Goal: Use online tool/utility: Use online tool/utility

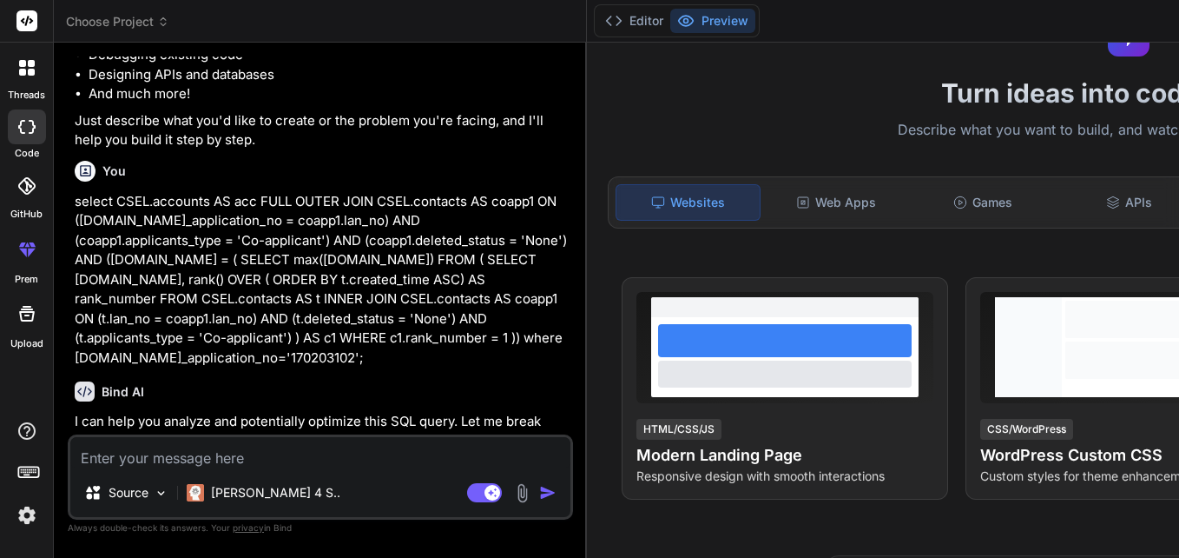
scroll to position [347, 0]
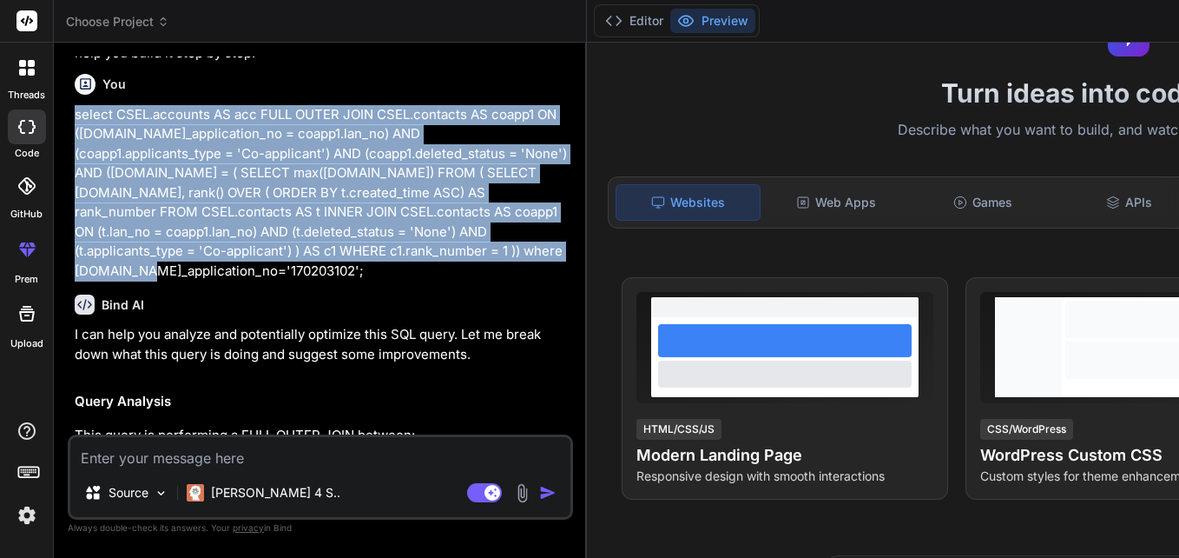
drag, startPoint x: 76, startPoint y: 173, endPoint x: 353, endPoint y: 387, distance: 349.9
click at [353, 281] on p "select CSEL.accounts AS acc FULL OUTER JOIN CSEL.contacts AS coapp1 ON ([DOMAIN…" at bounding box center [322, 193] width 495 height 176
copy p "select CSEL.accounts AS acc FULL OUTER JOIN CSEL.contacts AS coapp1 ON ([DOMAIN…"
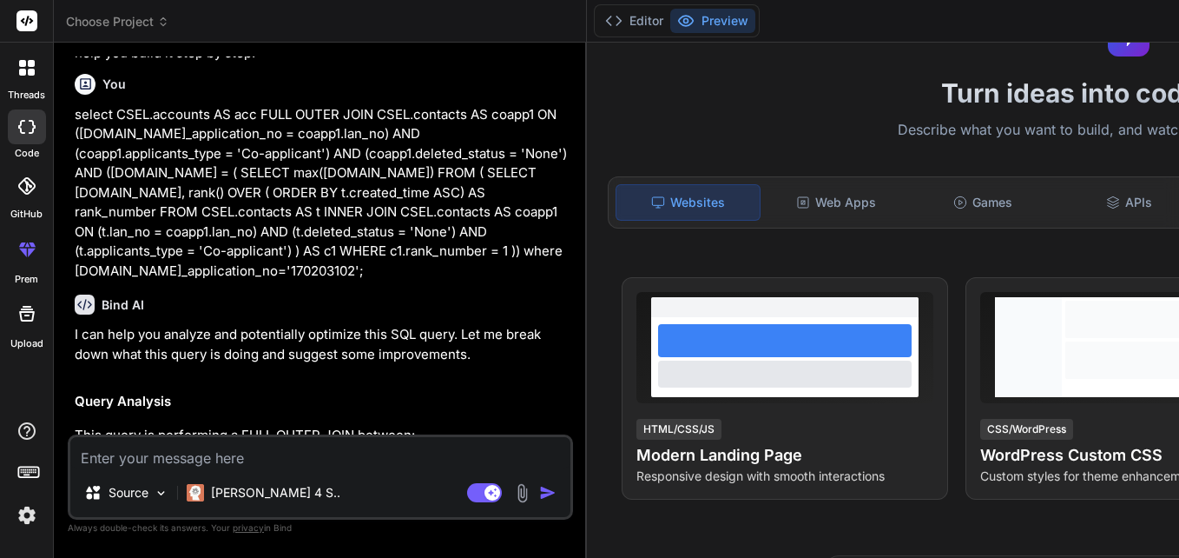
click at [234, 453] on textarea at bounding box center [320, 452] width 500 height 31
paste textarea "select CSEL.accounts AS acc FULL OUTER JOIN CSEL.contacts AS coapp1 ON ([DOMAIN…"
type textarea "select CSEL.accounts AS acc FULL OUTER JOIN CSEL.contacts AS coapp1 ON ([DOMAIN…"
type textarea "x"
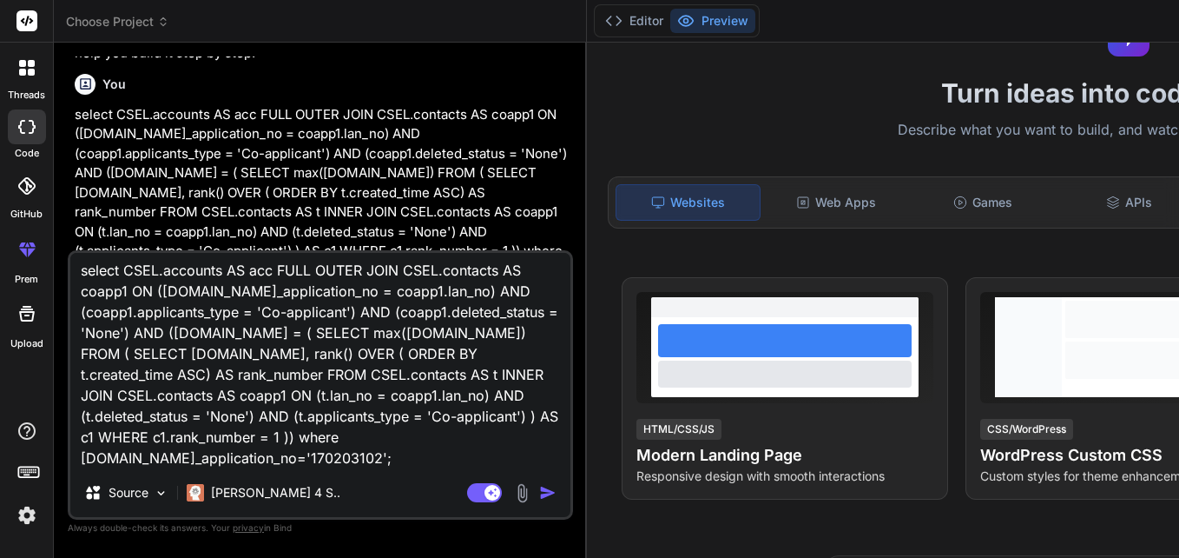
scroll to position [87, 0]
click at [386, 439] on textarea "select CSEL.accounts AS acc FULL OUTER JOIN CSEL.contacts AS coapp1 ON ([DOMAIN…" at bounding box center [320, 360] width 500 height 215
type textarea "select CSEL.accounts AS acc FULL OUTER JOIN CSEL.contacts AS coapp1 ON ([DOMAIN…"
type textarea "x"
type textarea "select CSEL.accounts AS acc FULL OUTER JOIN CSEL.contacts AS coapp1 ON ([DOMAIN…"
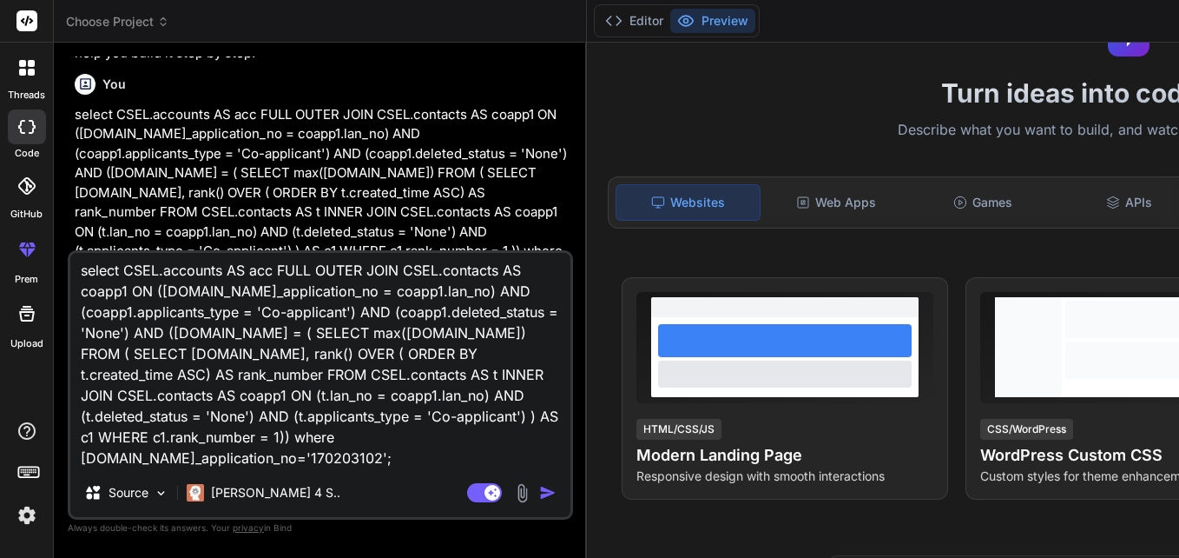
type textarea "x"
type textarea "select CSEL.accounts AS acc FULL OUTER JOIN CSEL.contacts AS coapp1 ON ([DOMAIN…"
type textarea "x"
type textarea "select CSEL.accounts AS acc FULL OUTER JOIN CSEL.contacts AS coapp1 ON ([DOMAIN…"
type textarea "x"
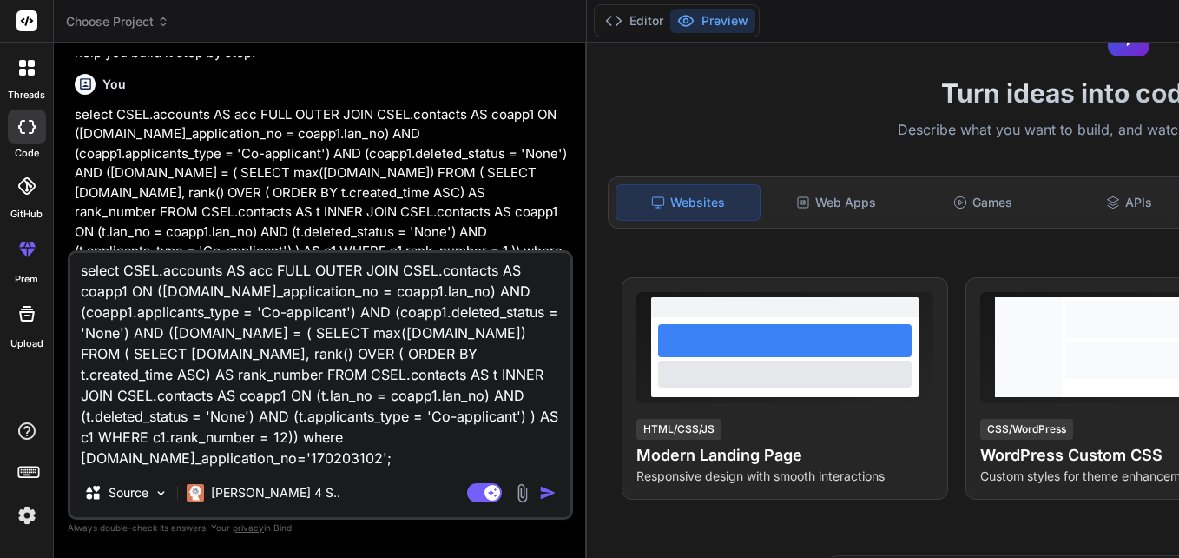
type textarea "select CSEL.accounts AS acc FULL OUTER JOIN CSEL.contacts AS coapp1 ON ([DOMAIN…"
type textarea "x"
type textarea "select CSEL.accounts AS acc FULL OUTER JOIN CSEL.contacts AS coapp1 ON ([DOMAIN…"
type textarea "x"
type textarea "select CSEL.accounts AS acc FULL OUTER JOIN CSEL.contacts AS coapp1 ON ([DOMAIN…"
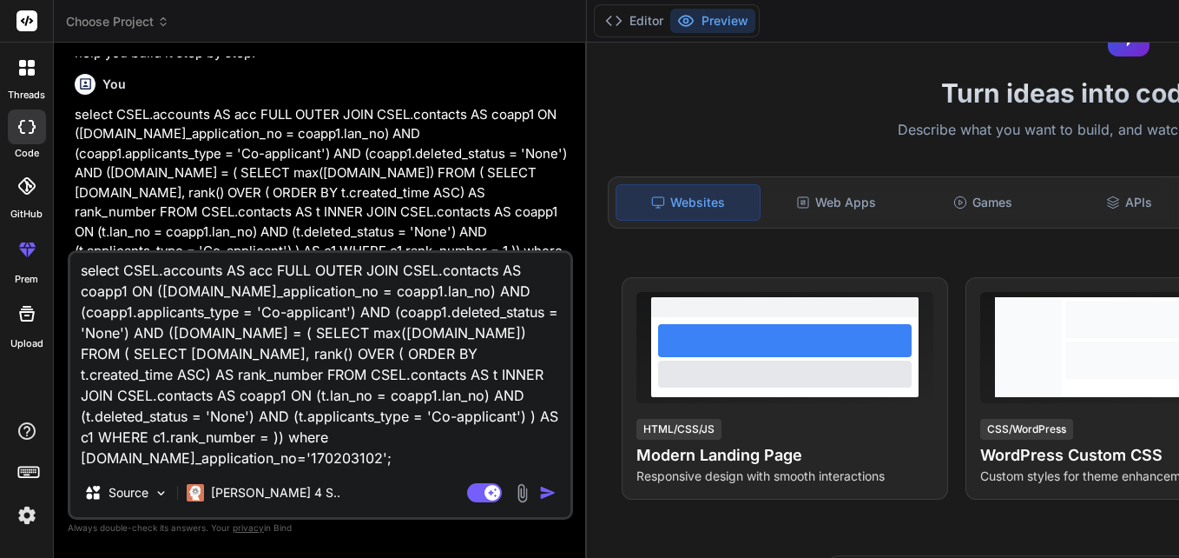
type textarea "x"
click at [343, 340] on textarea "select CSEL.accounts AS acc FULL OUTER JOIN CSEL.contacts AS coapp1 ON ([DOMAIN…" at bounding box center [320, 360] width 500 height 215
click at [102, 438] on textarea "select CSEL.accounts AS acc FULL OUTER JOIN CSEL.contacts AS coapp1 ON ([DOMAIN…" at bounding box center [320, 360] width 500 height 215
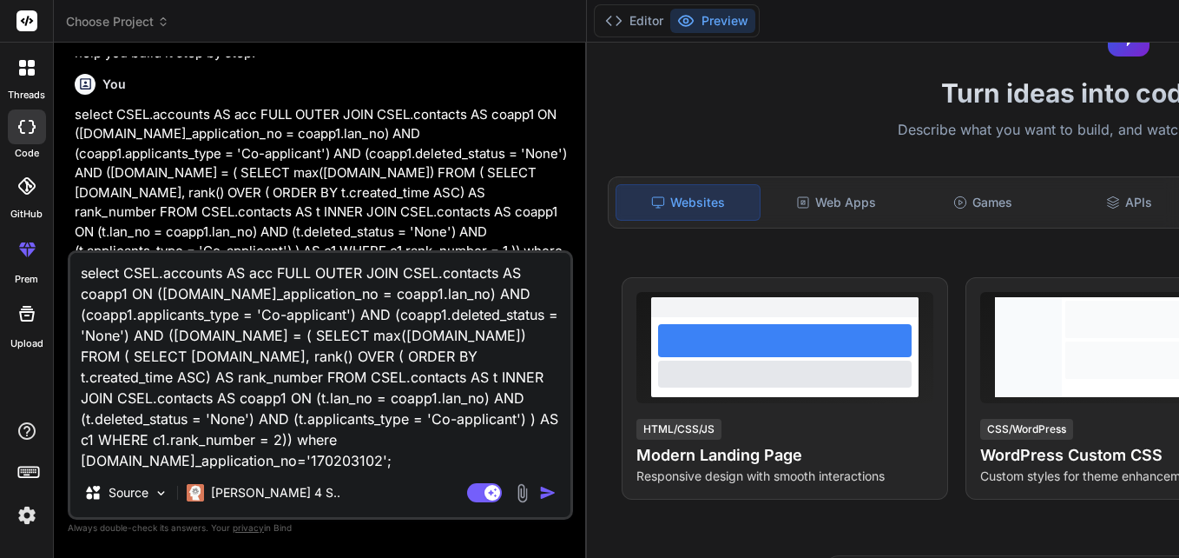
scroll to position [0, 0]
click at [218, 294] on textarea "select CSEL.accounts AS acc FULL OUTER JOIN CSEL.contacts AS coapp1 ON ([DOMAIN…" at bounding box center [320, 360] width 500 height 215
type textarea "select CSEL.accounts AS acc FULL OUTER JOIN CSEL.contacts where [DOMAIN_NAME]_a…"
type textarea "x"
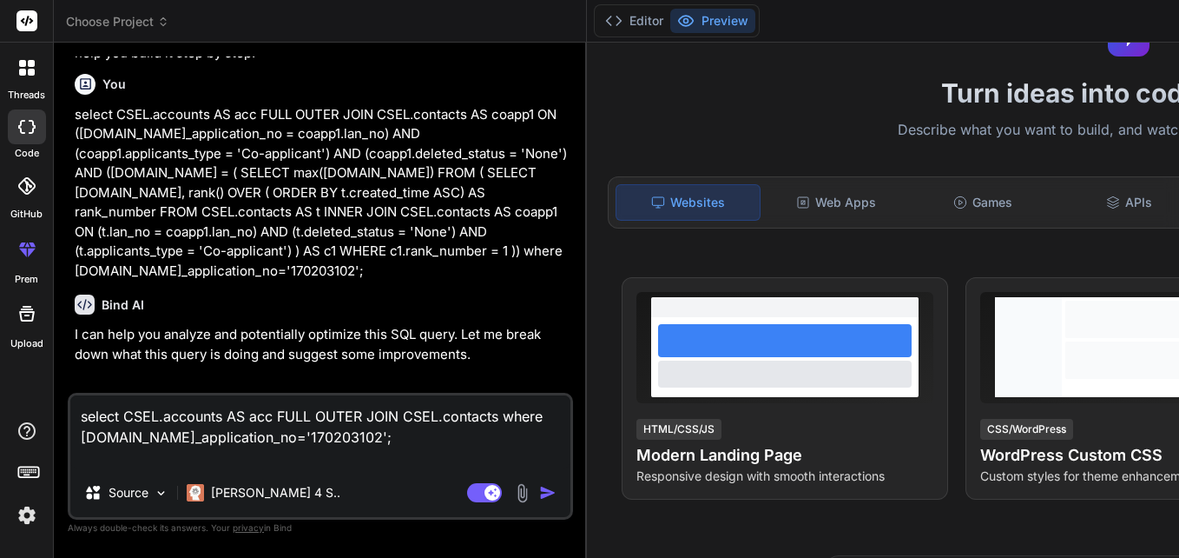
paste textarea "select CSEL.accounts AS acc FULL OUTER JOIN CSEL.contacts AS coapp1 ON ([DOMAIN…"
type textarea "select CSEL.accounts AS acc FULL OUTER JOIN CSEL.contacts select CSEL.accounts …"
type textarea "x"
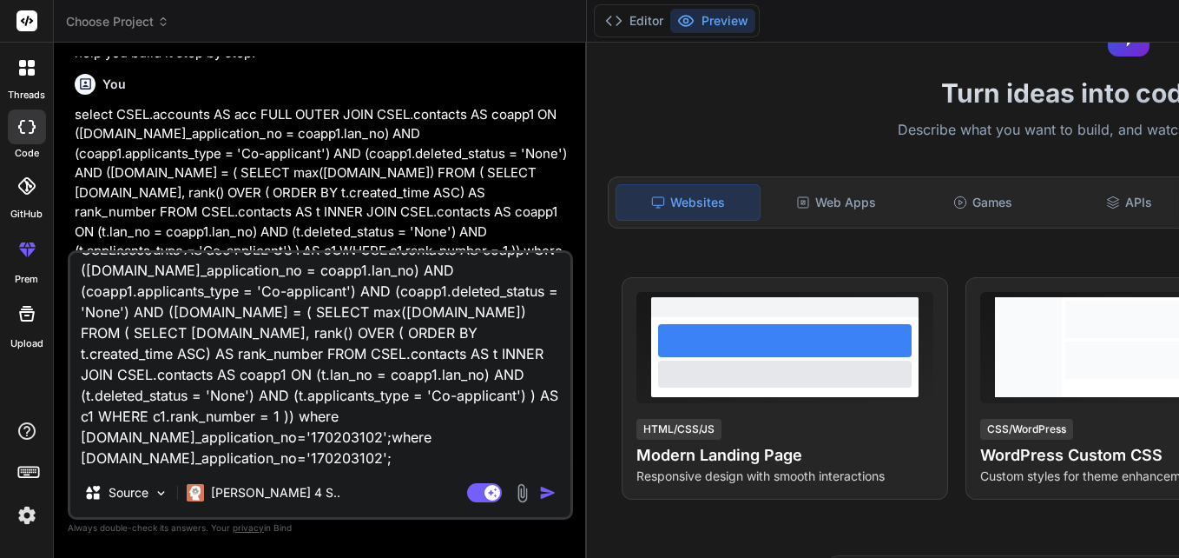
scroll to position [149, 0]
click at [350, 455] on textarea "select CSEL.accounts AS acc FULL OUTER JOIN CSEL.contacts select CSEL.accounts …" at bounding box center [320, 360] width 500 height 215
type textarea "select CSEL.accounts AS acc FULL OUTER JOIN CSEL.contacts select CSEL.accounts …"
type textarea "x"
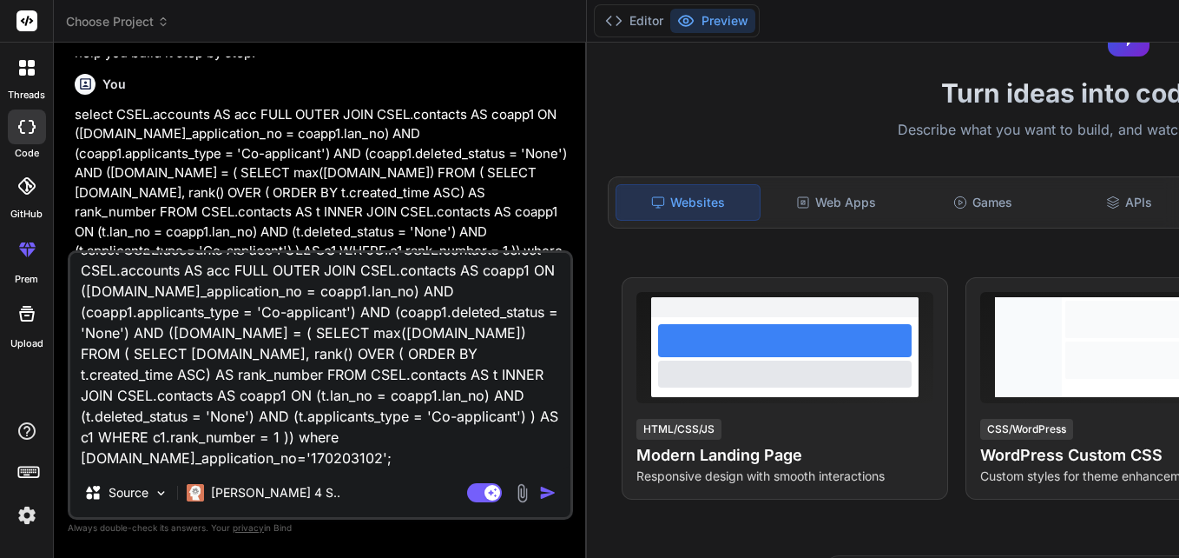
scroll to position [21, 0]
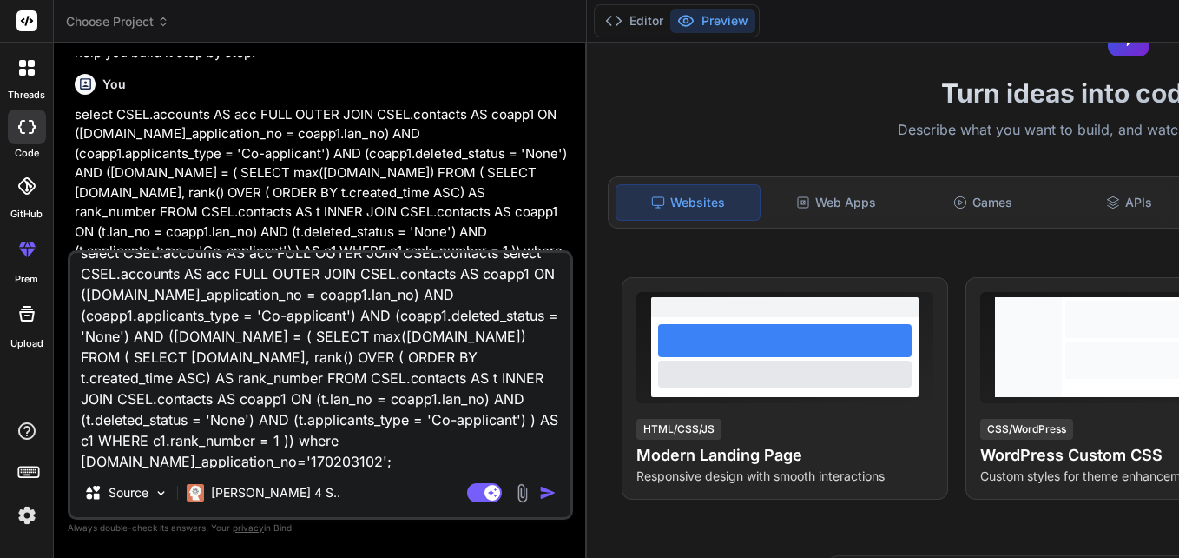
click at [281, 343] on textarea "select CSEL.accounts AS acc FULL OUTER JOIN CSEL.contacts select CSEL.accounts …" at bounding box center [320, 360] width 500 height 215
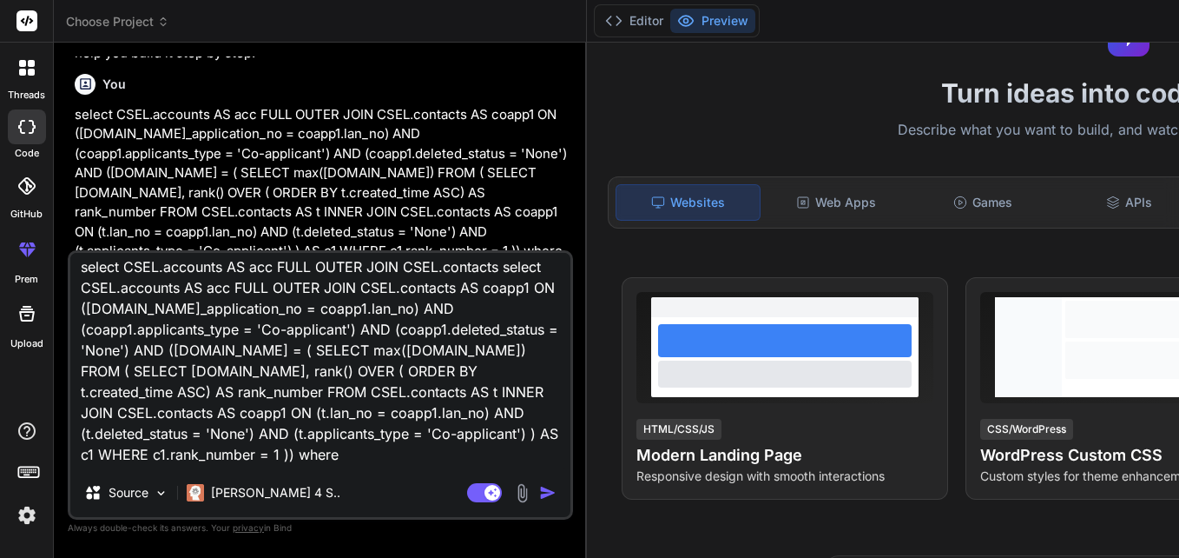
scroll to position [0, 0]
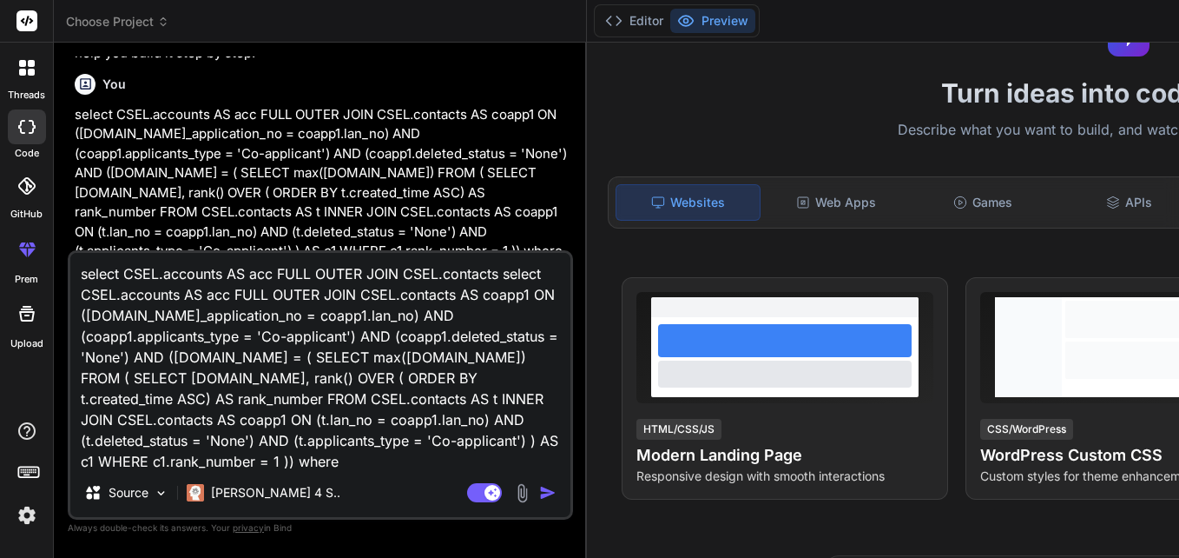
click at [226, 317] on textarea "select CSEL.accounts AS acc FULL OUTER JOIN CSEL.contacts select CSEL.accounts …" at bounding box center [320, 360] width 500 height 215
click at [221, 294] on textarea "select CSEL.accounts AS acc FULL OUTER JOIN CSEL.contacts select CSEL.accounts …" at bounding box center [320, 360] width 500 height 215
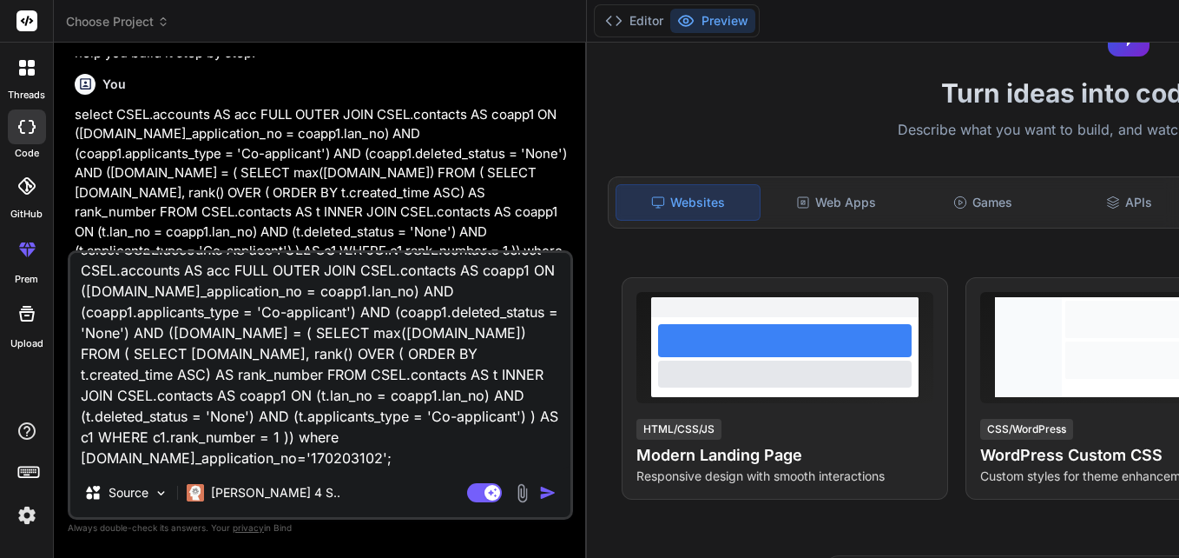
scroll to position [108, 0]
click at [96, 460] on textarea "select CSEL.accounts AS acc FULL OUTER JOIN CSEL.contacts select CSEL.accounts …" at bounding box center [320, 360] width 500 height 215
type textarea "select CSEL.accounts AS acc FULL OUTER JOIN CSEL.contacts where [DOMAIN_NAME]_a…"
type textarea "x"
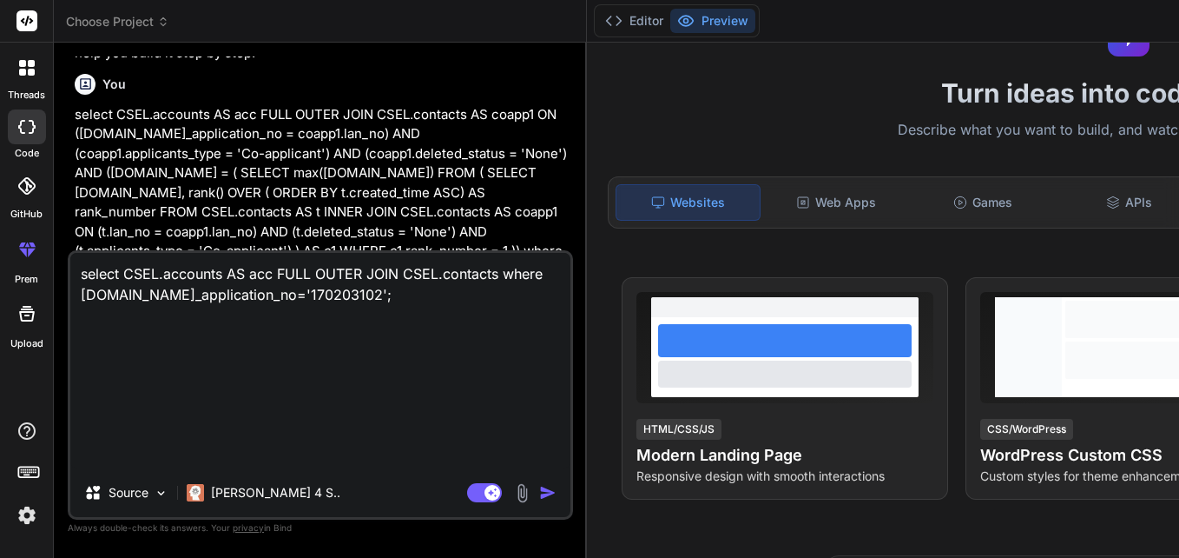
scroll to position [0, 0]
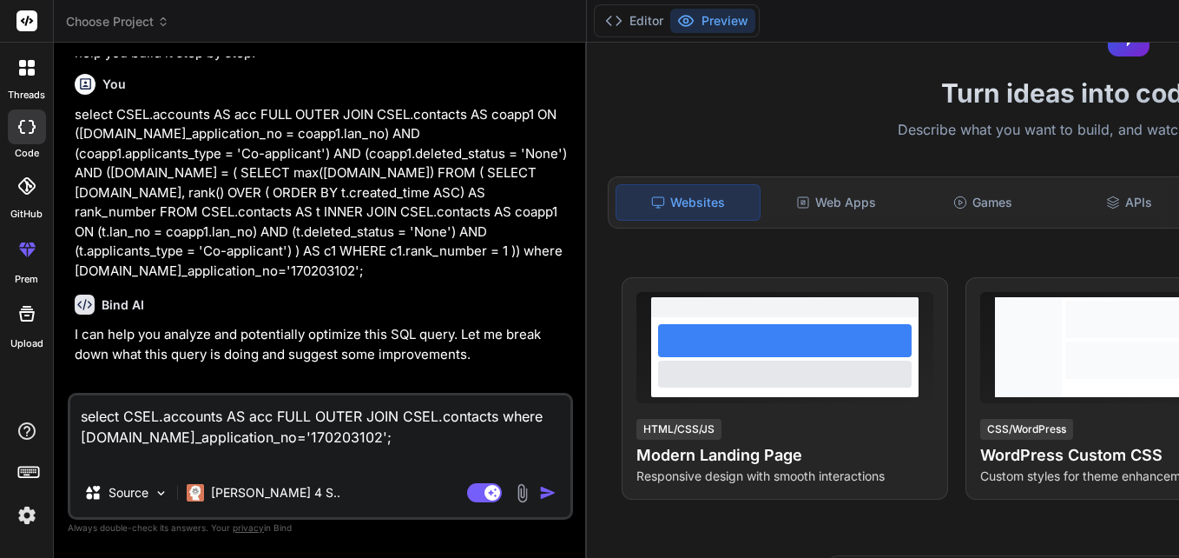
type textarea "select CSEL.accounts AS acc FULL OUTER JOIN CSEL.contacts where [DOMAIN_NAME]_a…"
type textarea "x"
paste textarea "AS coapp2 ON ([DOMAIN_NAME]_application_no = coapp2.lan_no) AND (coapp1.applica…"
type textarea "select CSEL.accounts AS acc FULL OUTER JOIN CSEL.contacts AS coapp2 ON ([DOMAIN…"
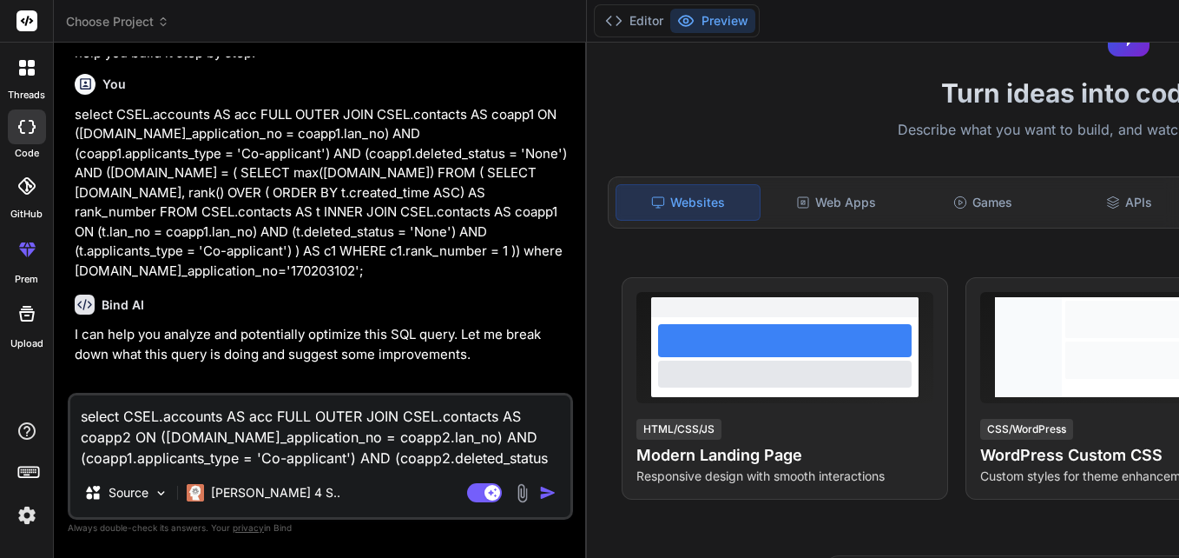
type textarea "x"
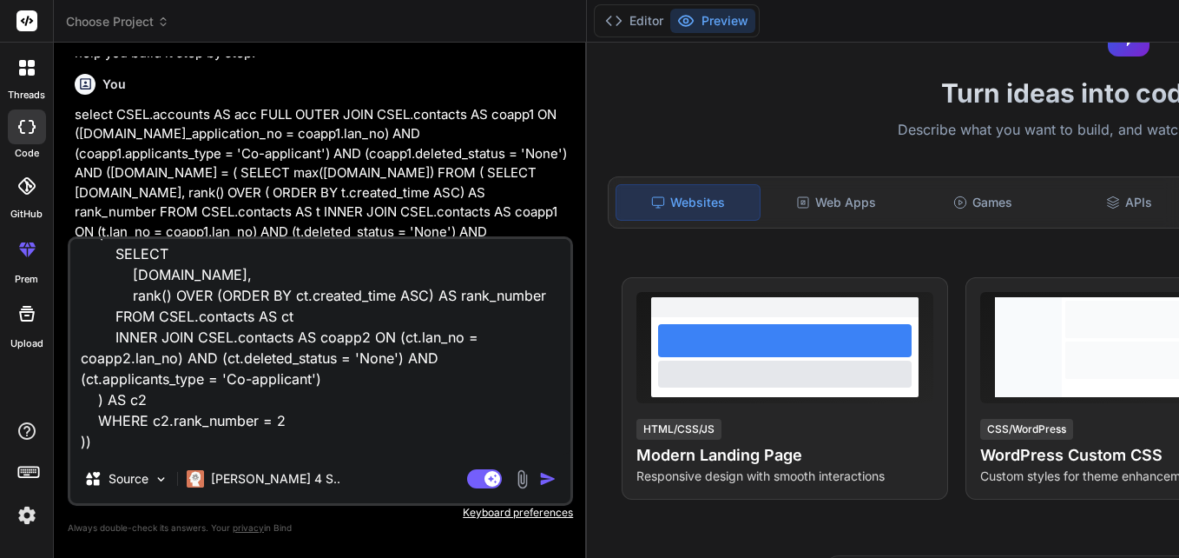
scroll to position [254, 0]
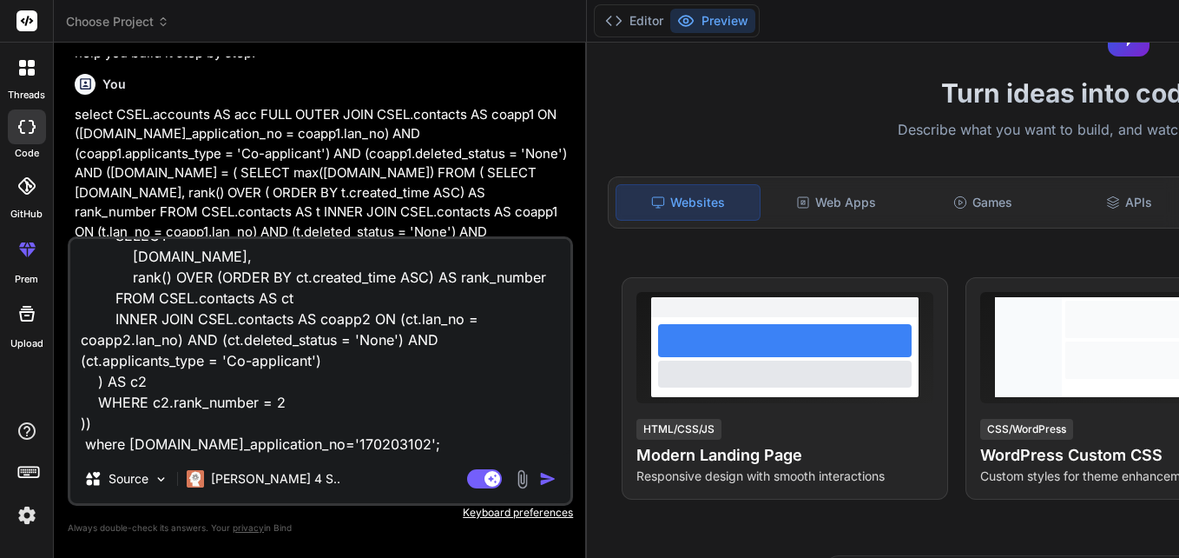
type textarea "select CSEL.accounts AS acc FULL OUTER JOIN CSEL.contacts AS coapp2 ON ([DOMAIN…"
type textarea "x"
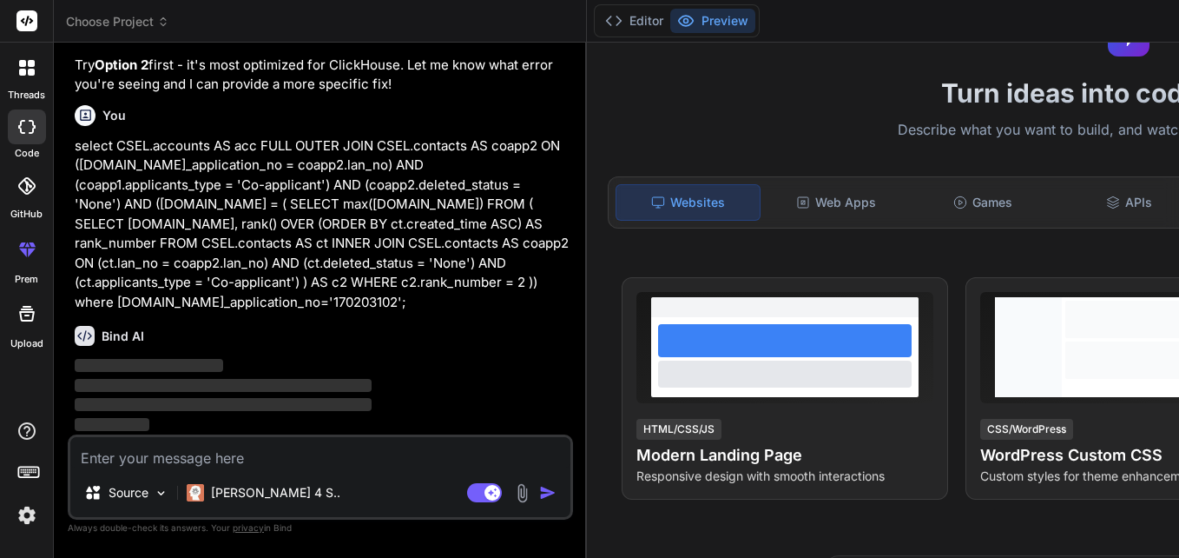
scroll to position [4370, 0]
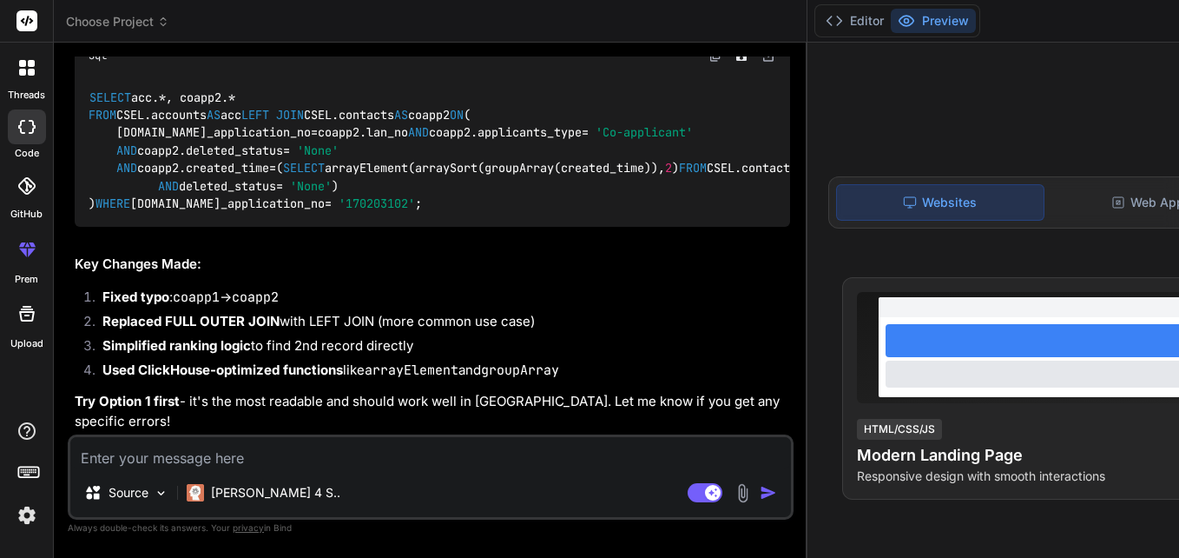
type textarea "x"
drag, startPoint x: 360, startPoint y: 266, endPoint x: 382, endPoint y: 294, distance: 35.3
click at [382, 227] on div "SELECT acc. * , coapp2. * FROM CSEL.accounts AS acc LEFT JOIN CSEL.contacts AS …" at bounding box center [433, 151] width 716 height 152
drag, startPoint x: 382, startPoint y: 294, endPoint x: 354, endPoint y: 261, distance: 42.5
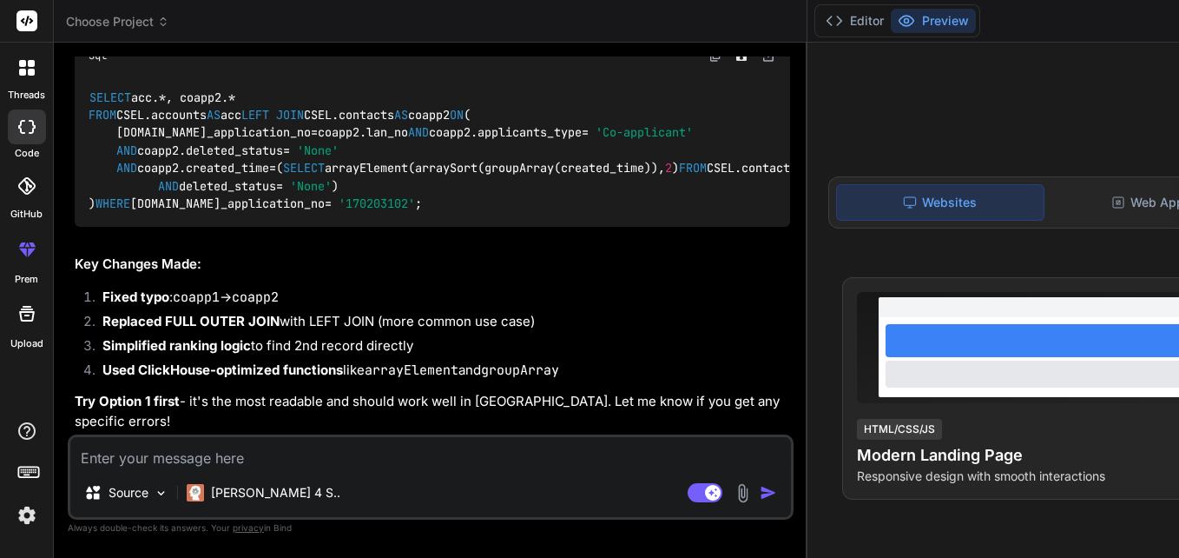
click at [354, 213] on code "SELECT acc. * , coapp2. * FROM CSEL.accounts AS acc LEFT JOIN CSEL.contacts AS …" at bounding box center [648, 151] width 1119 height 124
click at [93, 105] on span "SELECT" at bounding box center [110, 97] width 42 height 16
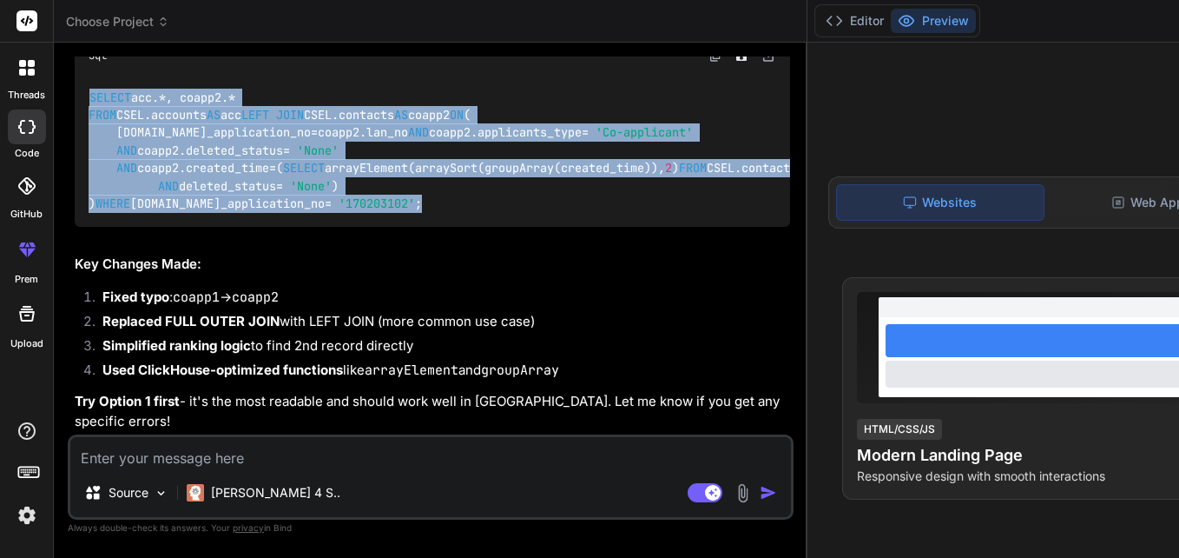
click at [399, 213] on code "SELECT acc. * , coapp2. * FROM CSEL.accounts AS acc LEFT JOIN CSEL.contacts AS …" at bounding box center [648, 151] width 1119 height 124
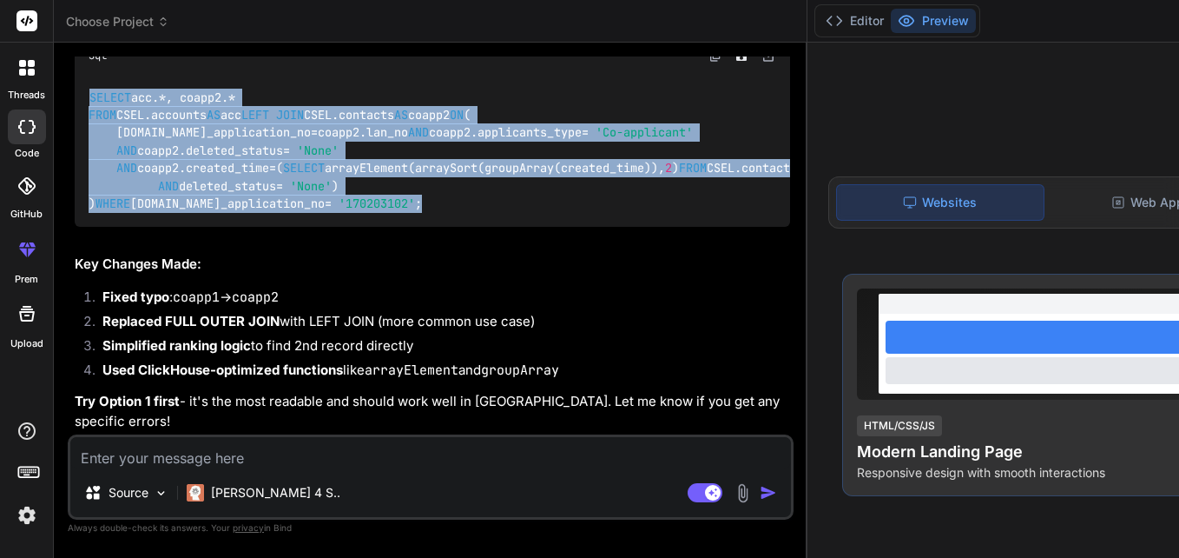
copy code "SELECT acc. * , coapp2. * FROM CSEL.accounts AS acc LEFT JOIN CSEL.contacts AS …"
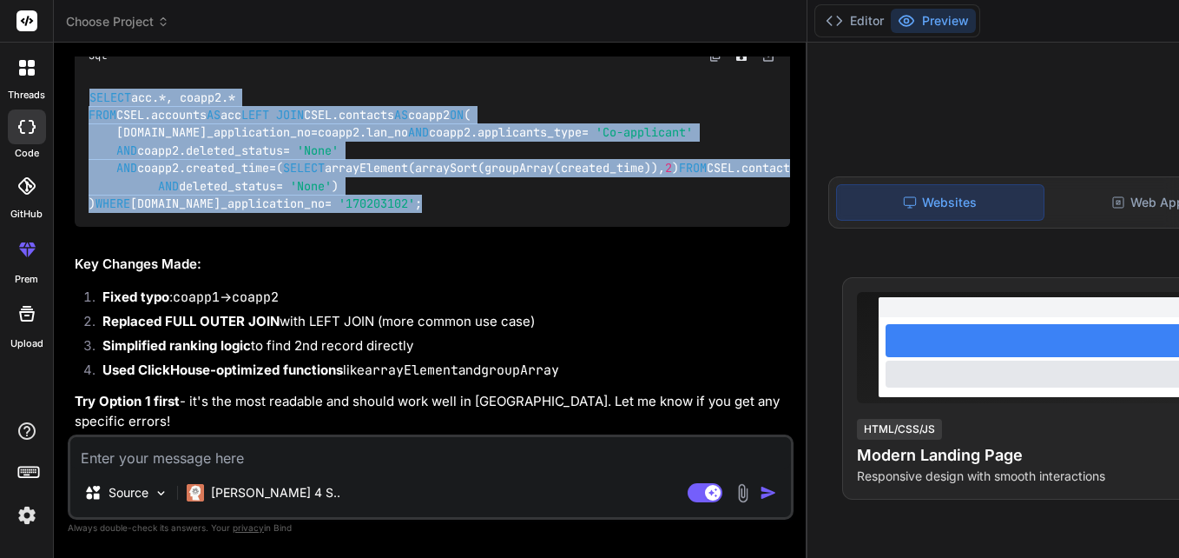
scroll to position [4892, 0]
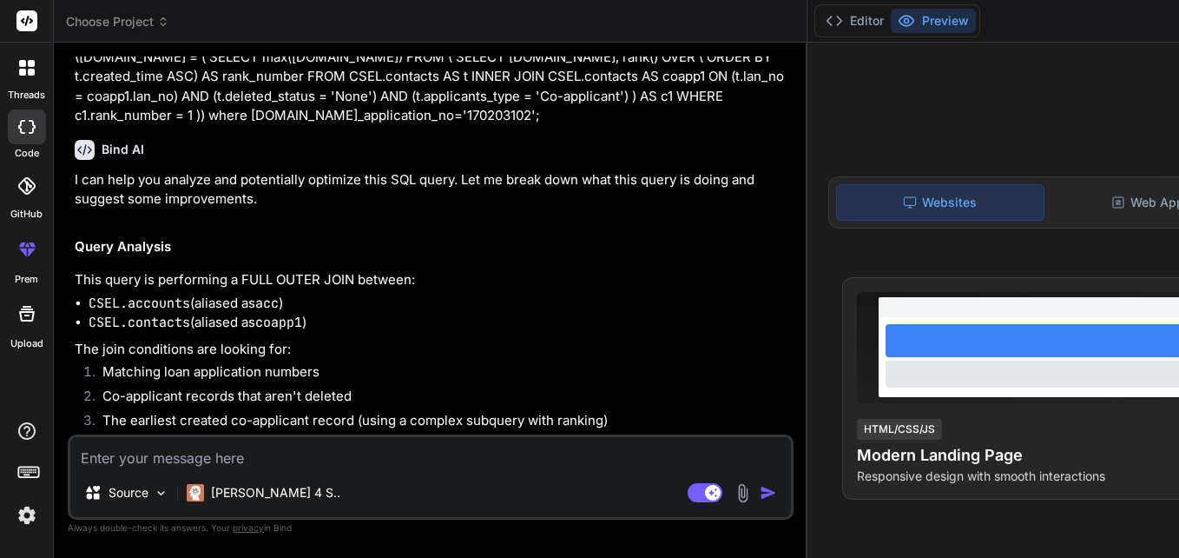
scroll to position [375, 0]
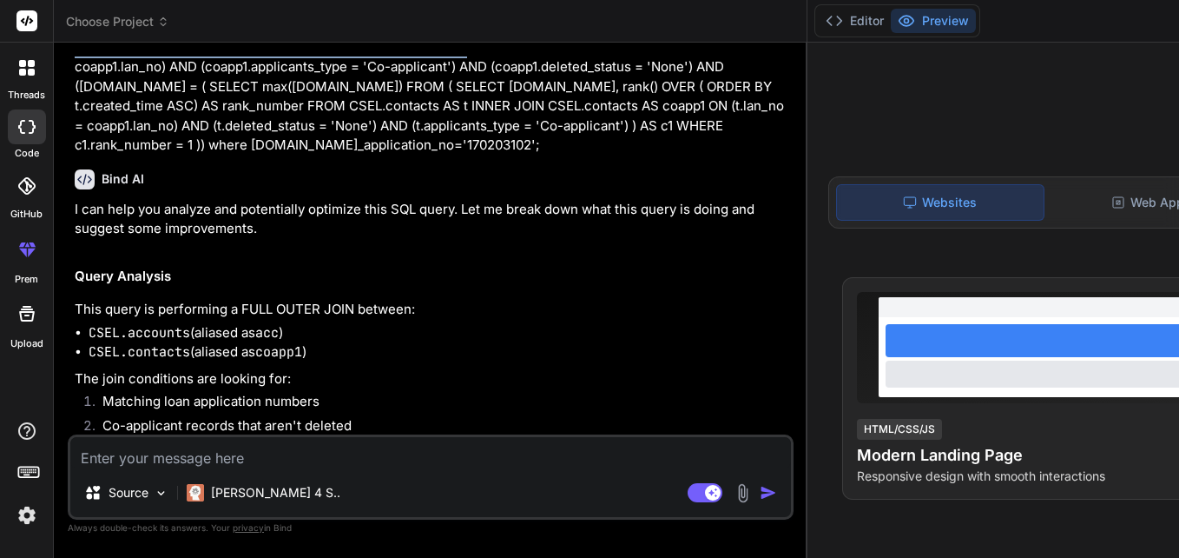
drag, startPoint x: 76, startPoint y: 141, endPoint x: 164, endPoint y: 164, distance: 91.6
click at [164, 155] on p "select CSEL.accounts AS acc FULL OUTER JOIN CSEL.contacts AS coapp1 ON ([DOMAIN…" at bounding box center [433, 96] width 716 height 117
copy p "select CSEL.accounts AS acc FULL OUTER JOIN CSEL.contacts"
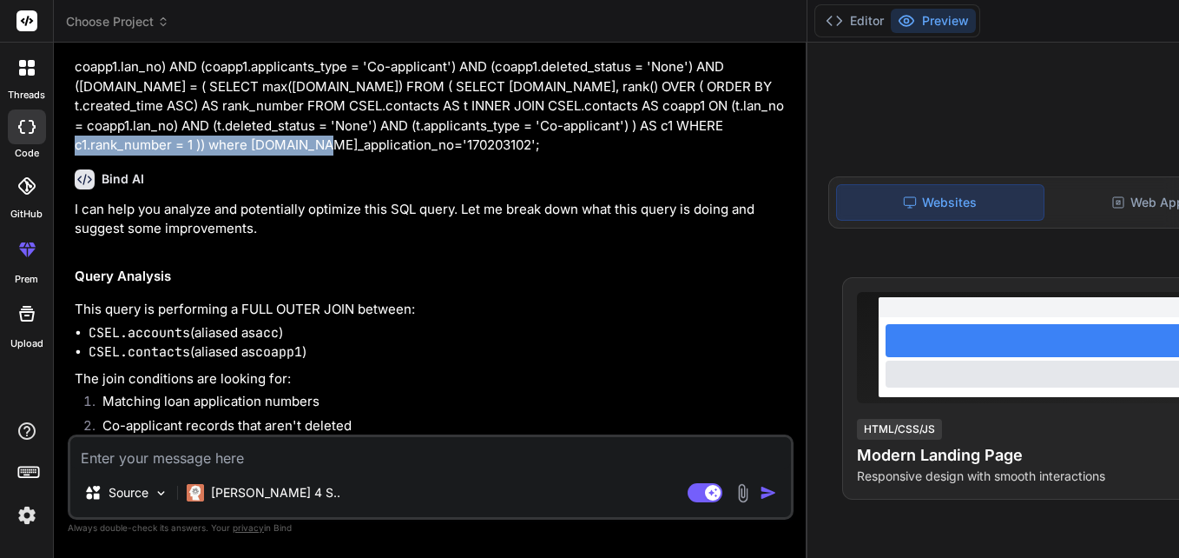
drag, startPoint x: 76, startPoint y: 361, endPoint x: 354, endPoint y: 361, distance: 278.8
click at [354, 155] on p "select CSEL.accounts AS acc FULL OUTER JOIN CSEL.contacts AS coapp1 ON ([DOMAIN…" at bounding box center [433, 96] width 716 height 117
copy p "where [DOMAIN_NAME]_application_no='170203102';"
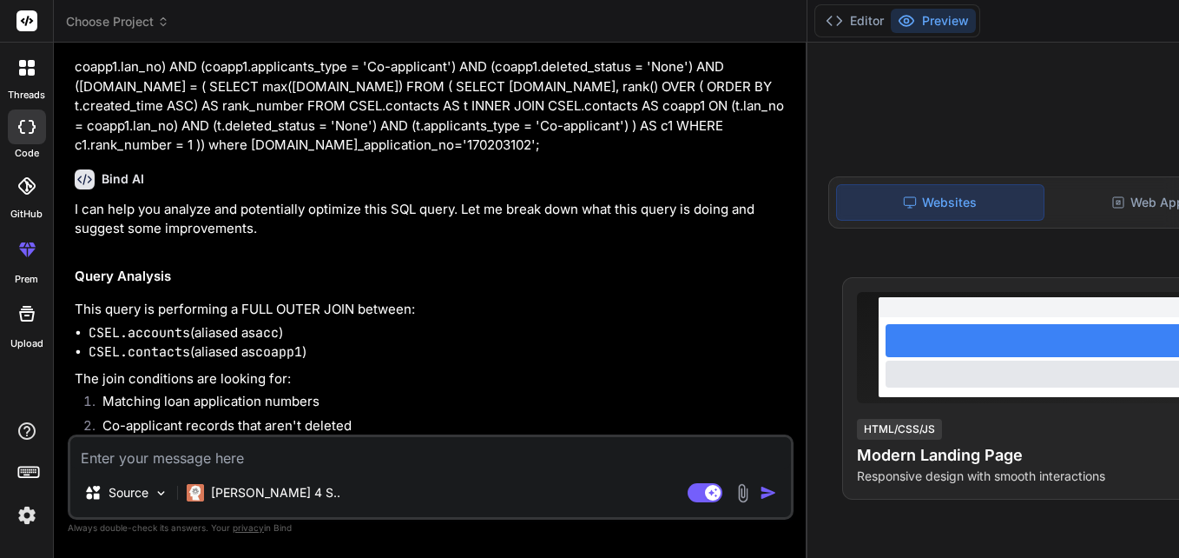
click at [217, 448] on textarea at bounding box center [430, 452] width 721 height 31
paste textarea "select CSEL.accounts AS acc FULL OUTER JOIN CSEL.contactsAS guar ON ([DOMAIN_NA…"
type textarea "select CSEL.accounts AS acc FULL OUTER JOIN CSEL.contactsAS guar ON ([DOMAIN_NA…"
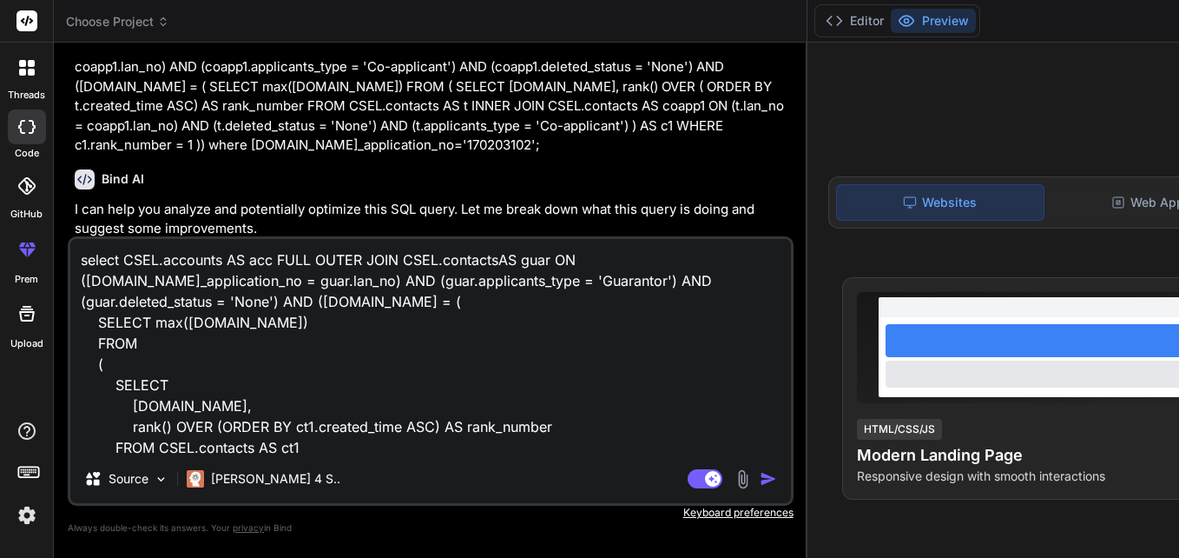
scroll to position [210, 0]
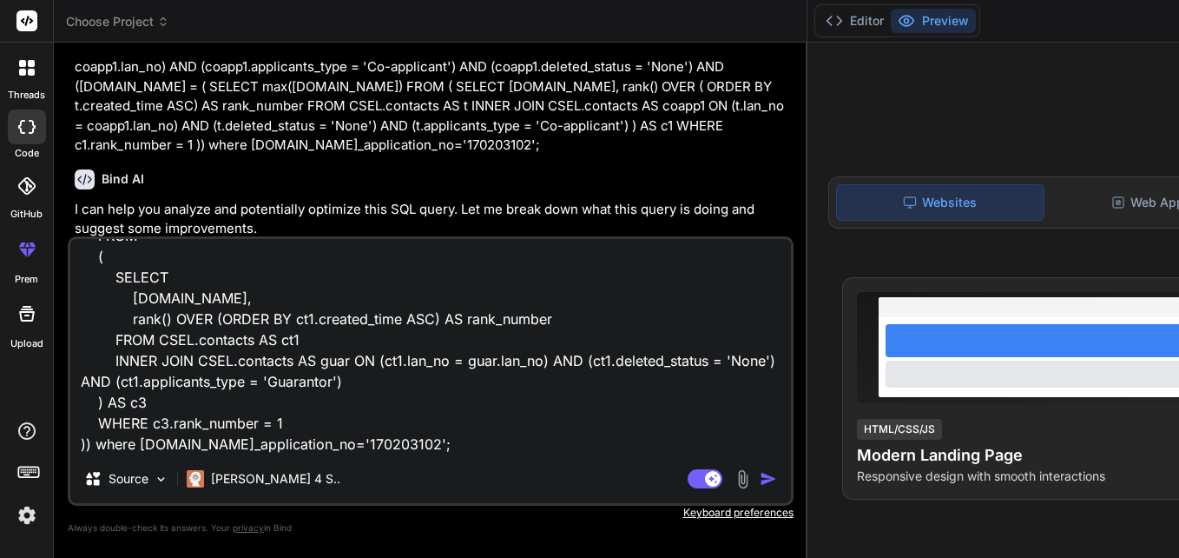
type textarea "x"
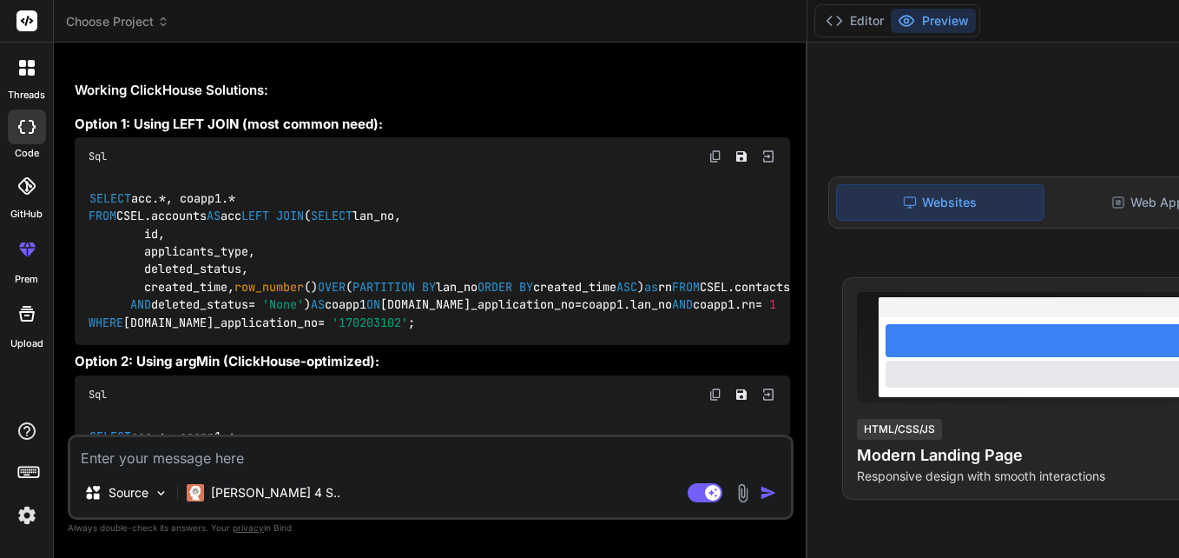
scroll to position [6485, 0]
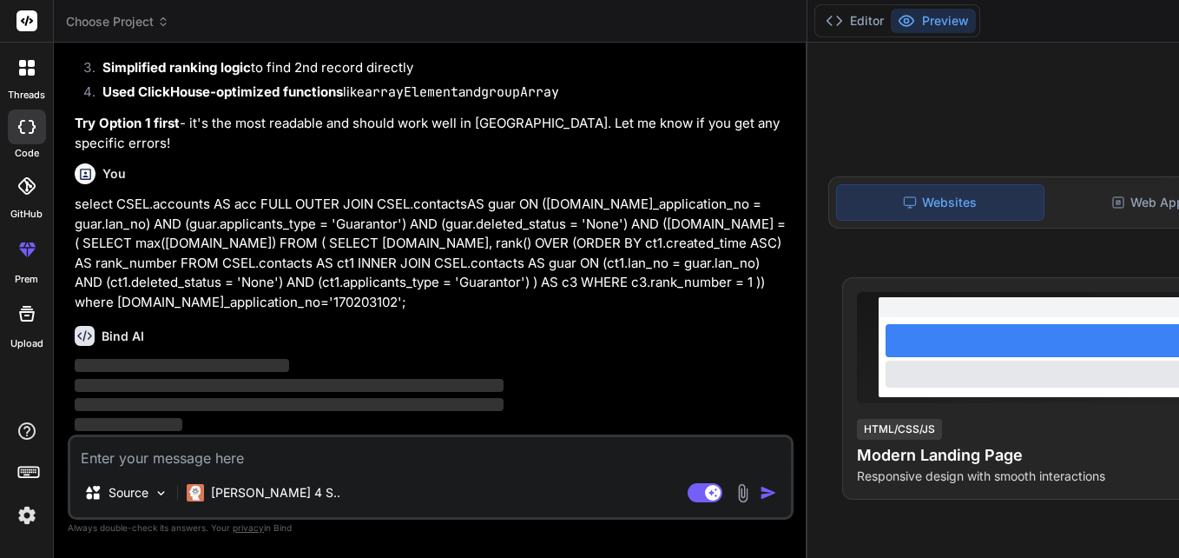
type textarea "c"
type textarea "x"
type textarea "cl"
type textarea "x"
type textarea "cli"
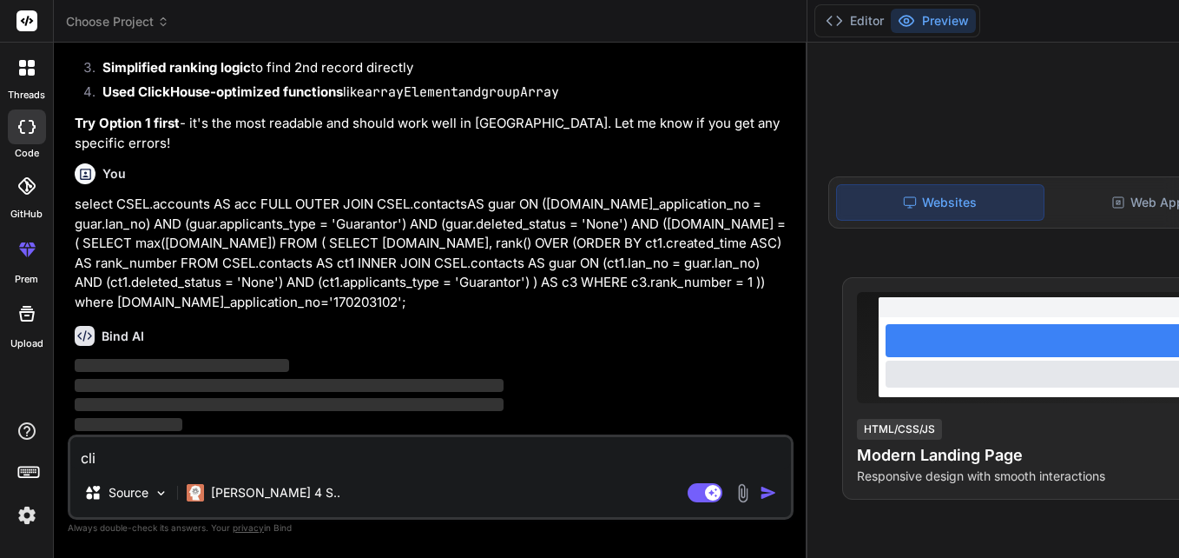
type textarea "x"
type textarea "clic"
type textarea "x"
type textarea "click"
type textarea "x"
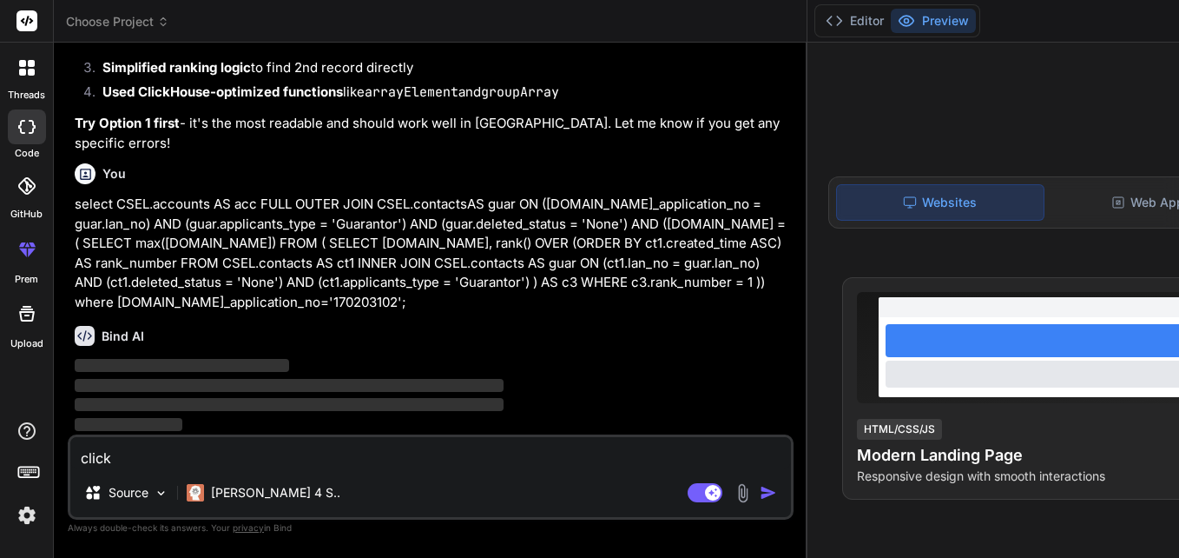
type textarea "click"
type textarea "x"
type textarea "click o"
type textarea "x"
type textarea "click o="
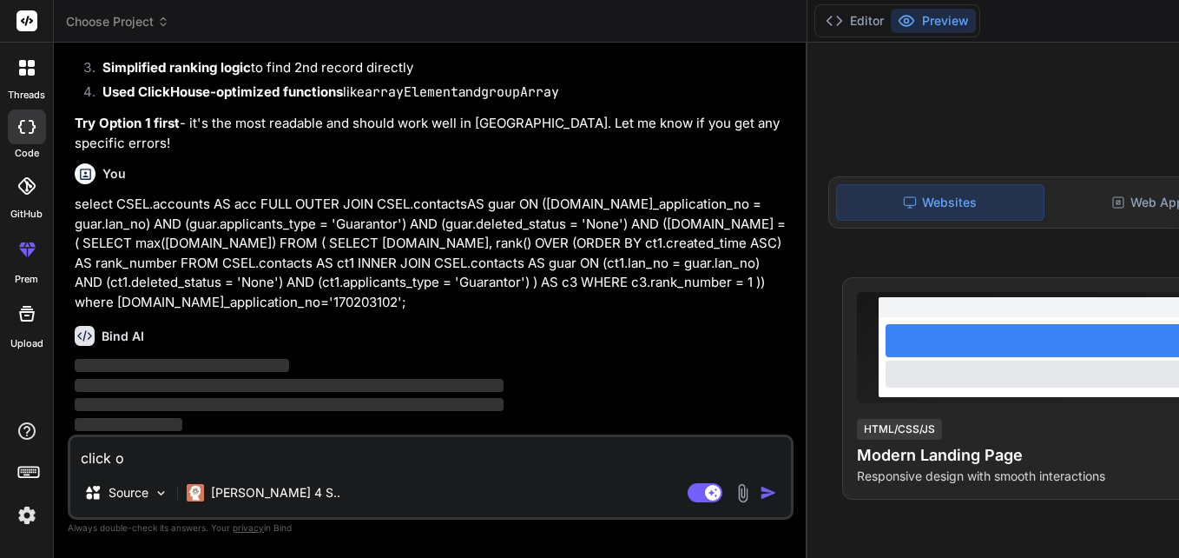
type textarea "x"
type textarea "click o=h"
type textarea "x"
type textarea "click o=ho"
type textarea "x"
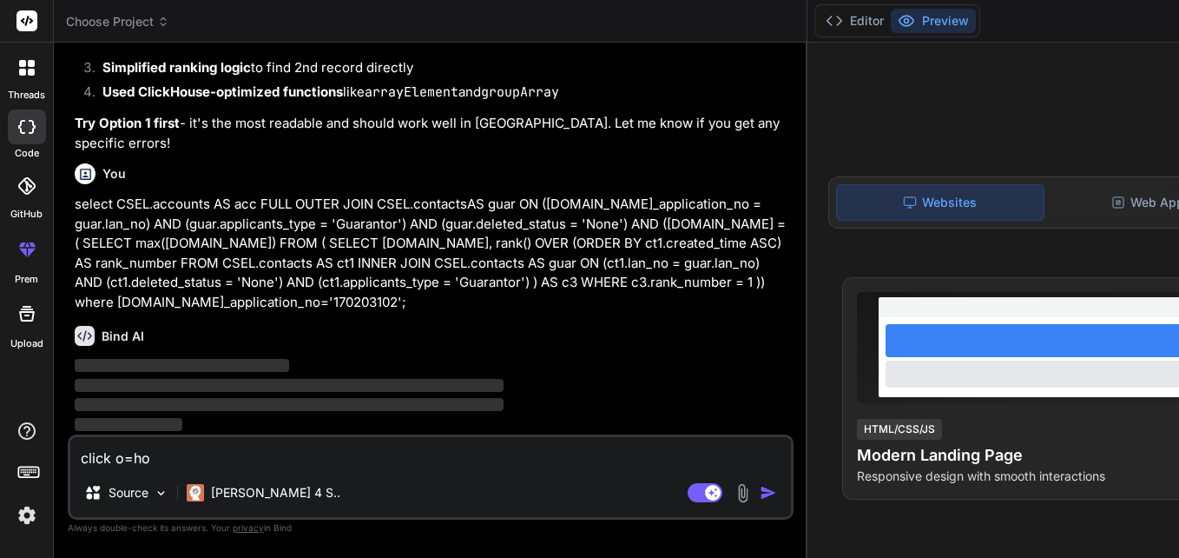
type textarea "click o=hou"
type textarea "x"
type textarea "click o=ho"
type textarea "x"
type textarea "click o=h"
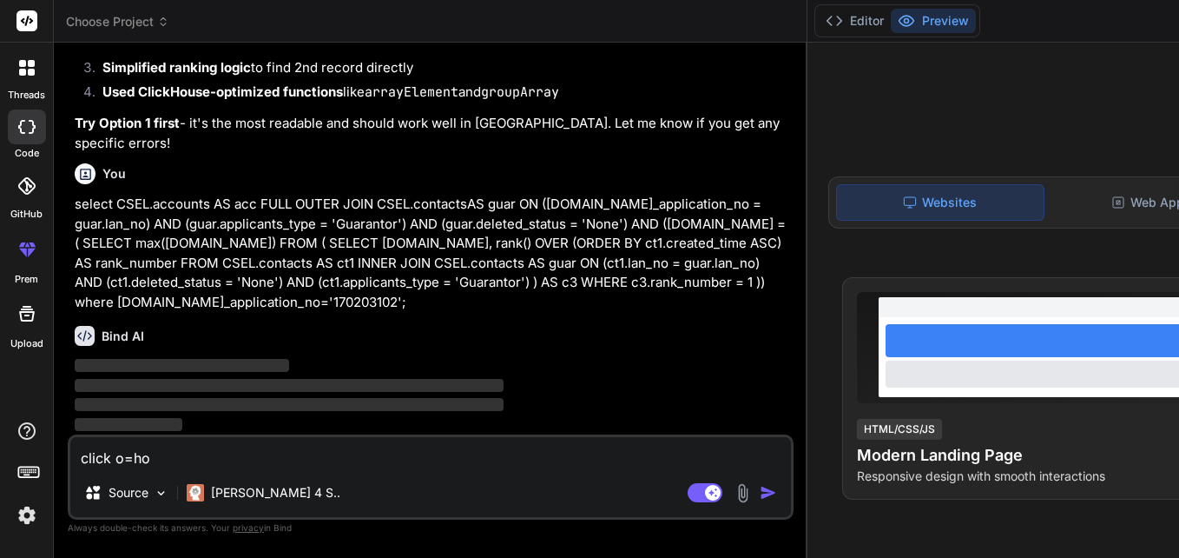
type textarea "x"
type textarea "click o="
type textarea "x"
type textarea "click o"
type textarea "x"
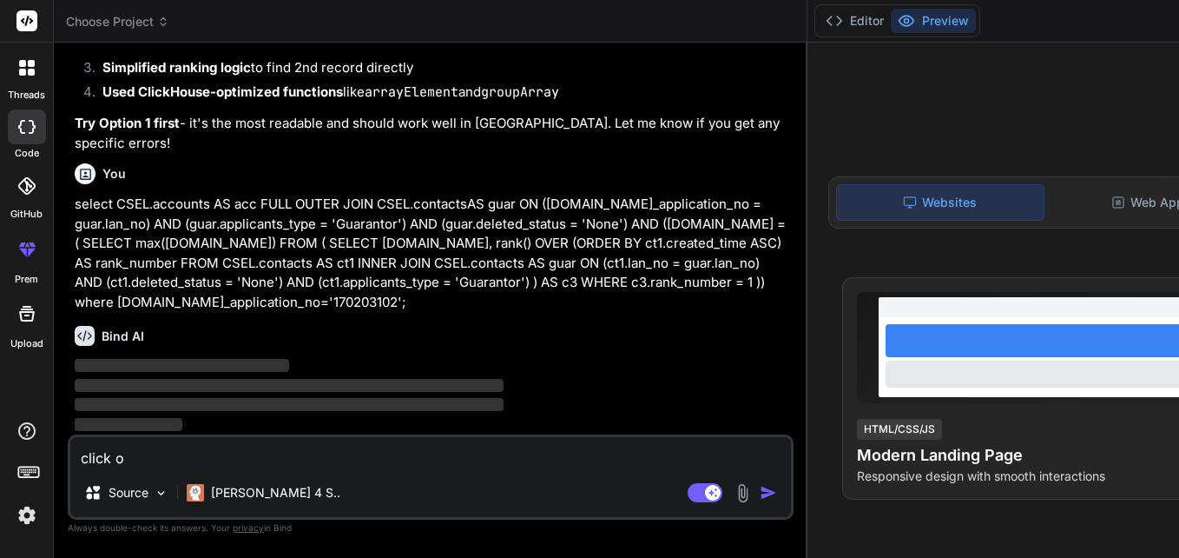
type textarea "click"
type textarea "x"
type textarea "click h"
type textarea "x"
type textarea "click ho"
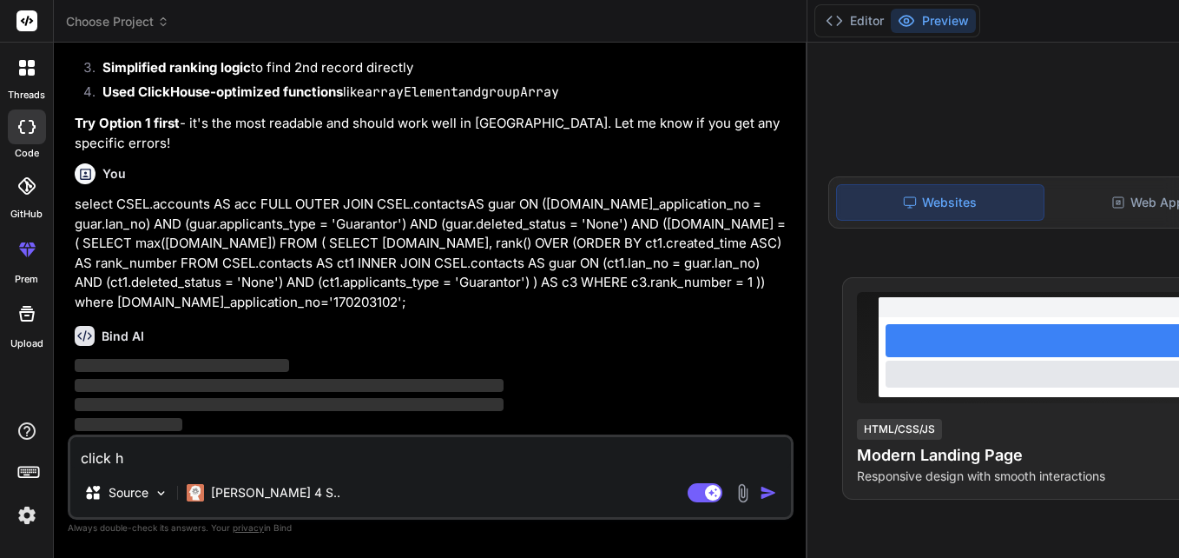
type textarea "x"
type textarea "click hou"
type textarea "x"
type textarea "click hous"
type textarea "x"
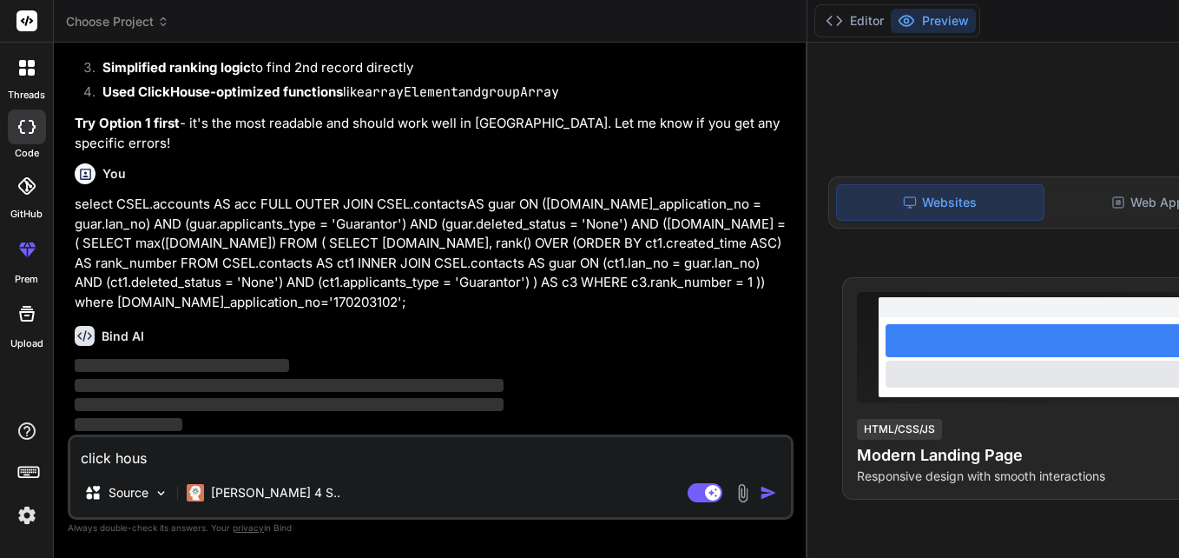
type textarea "click house"
type textarea "x"
type textarea "click house"
type textarea "x"
type textarea "click house q"
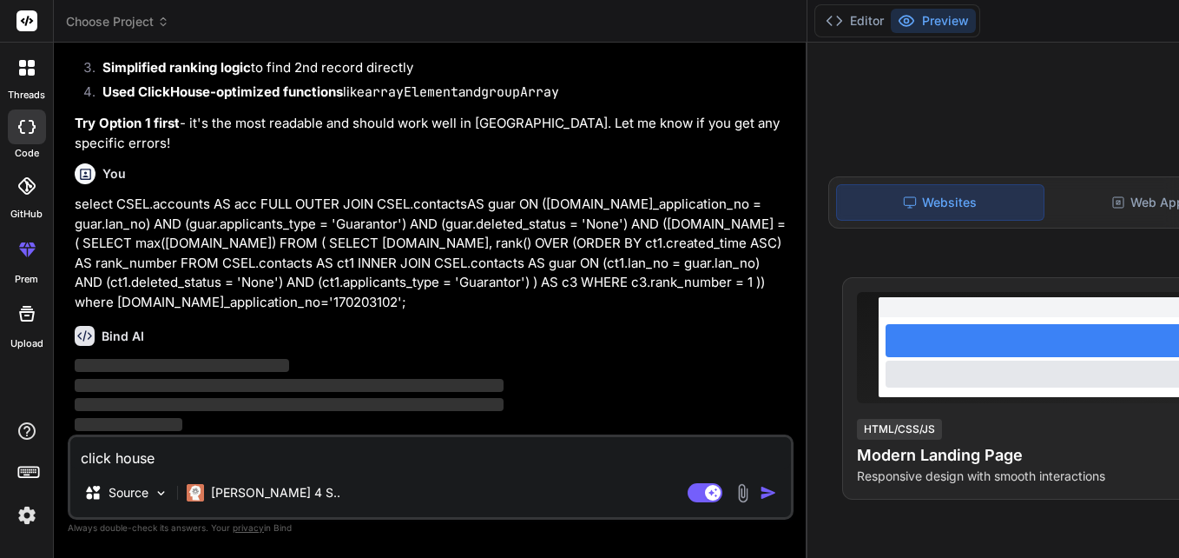
type textarea "x"
type textarea "click house qu"
type textarea "x"
type textarea "click house que"
type textarea "x"
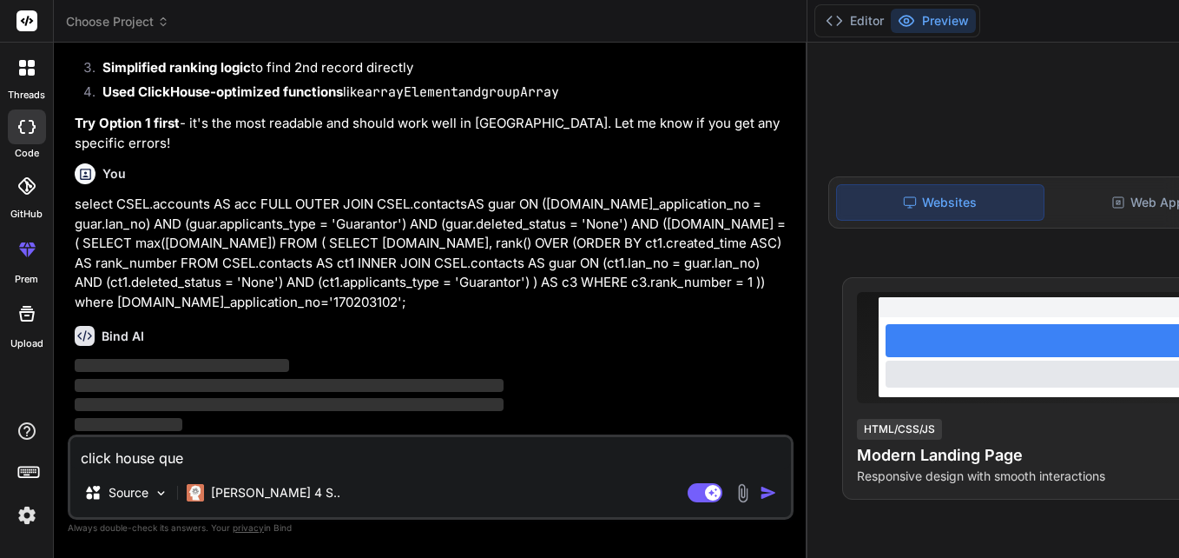
type textarea "click house quer"
type textarea "x"
type textarea "click house query"
type textarea "x"
type textarea "click house query"
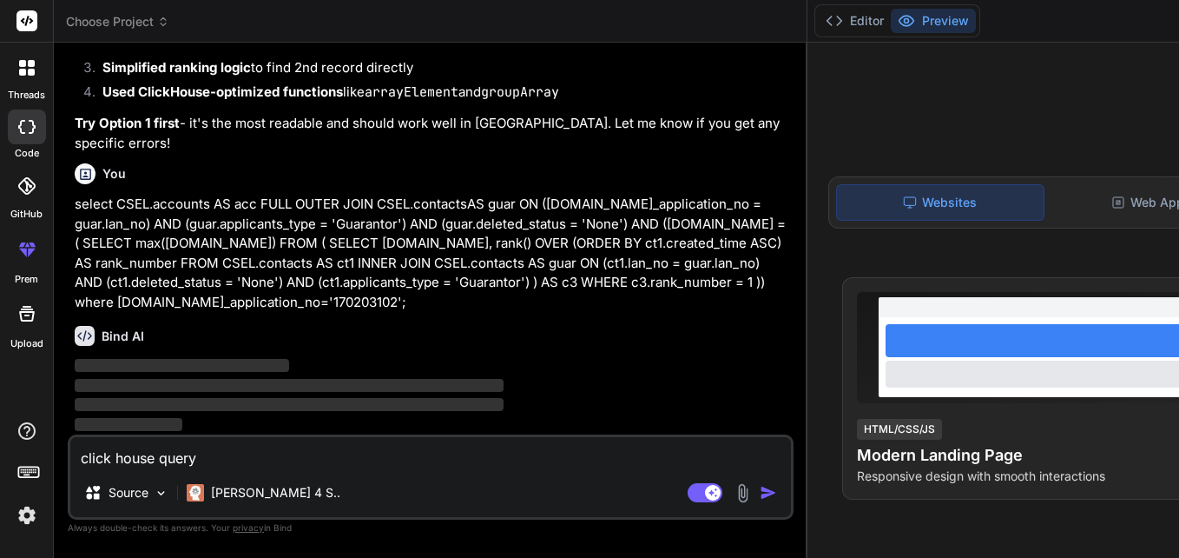
type textarea "x"
type textarea "click house query i"
type textarea "x"
type textarea "click house query is"
type textarea "x"
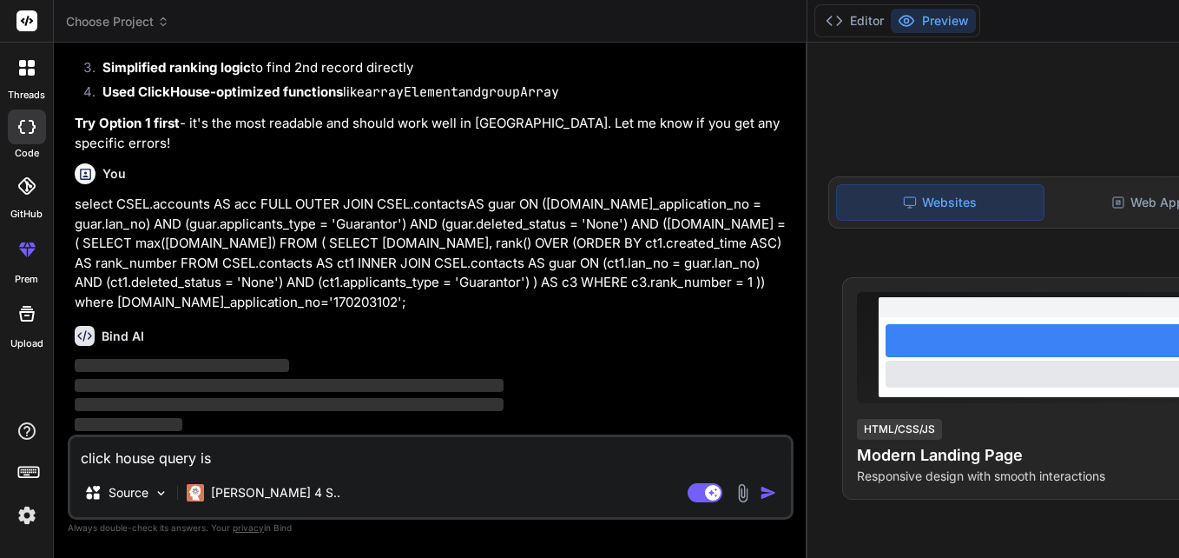
type textarea "click house query is"
type textarea "x"
type textarea "click house query is n"
type textarea "x"
type textarea "click house query is no"
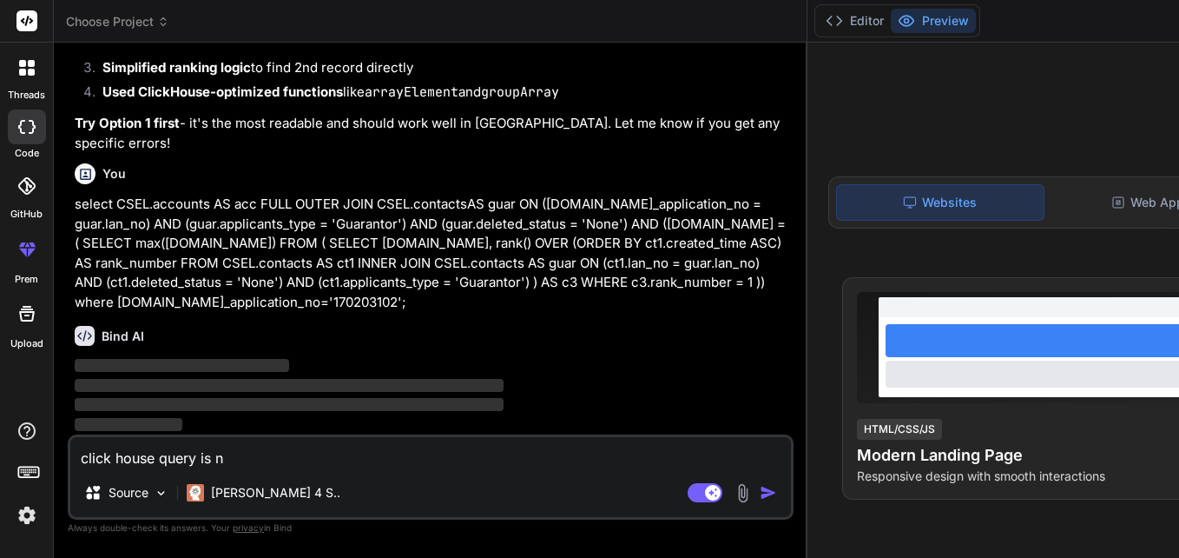
type textarea "x"
type textarea "click house query is not"
type textarea "x"
type textarea "click house query is not"
type textarea "x"
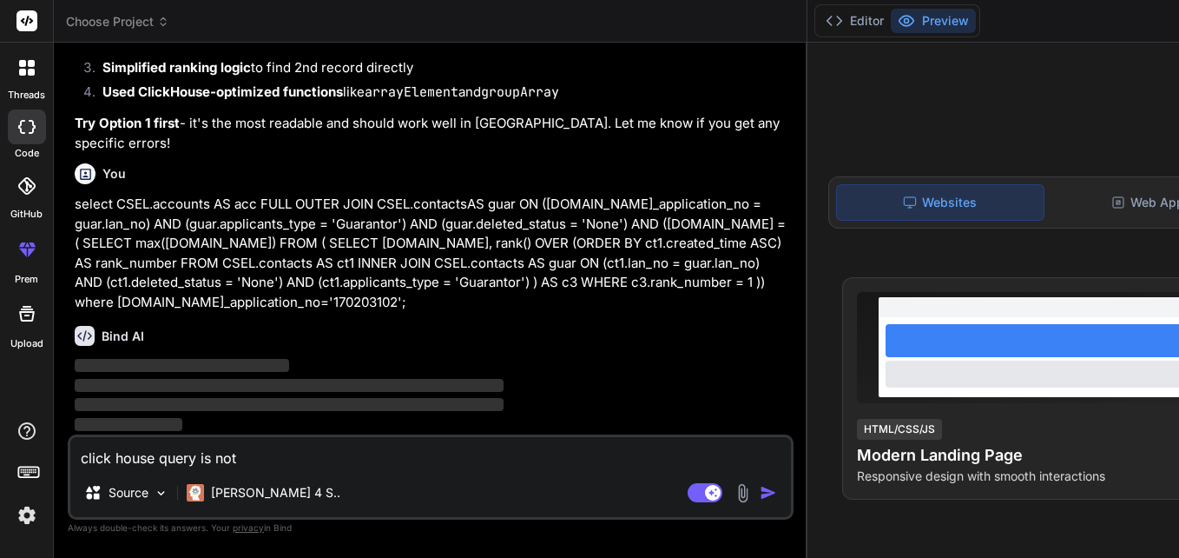
type textarea "click house query is not w"
type textarea "x"
type textarea "click house query is not wo"
type textarea "x"
type textarea "click house query is not wor"
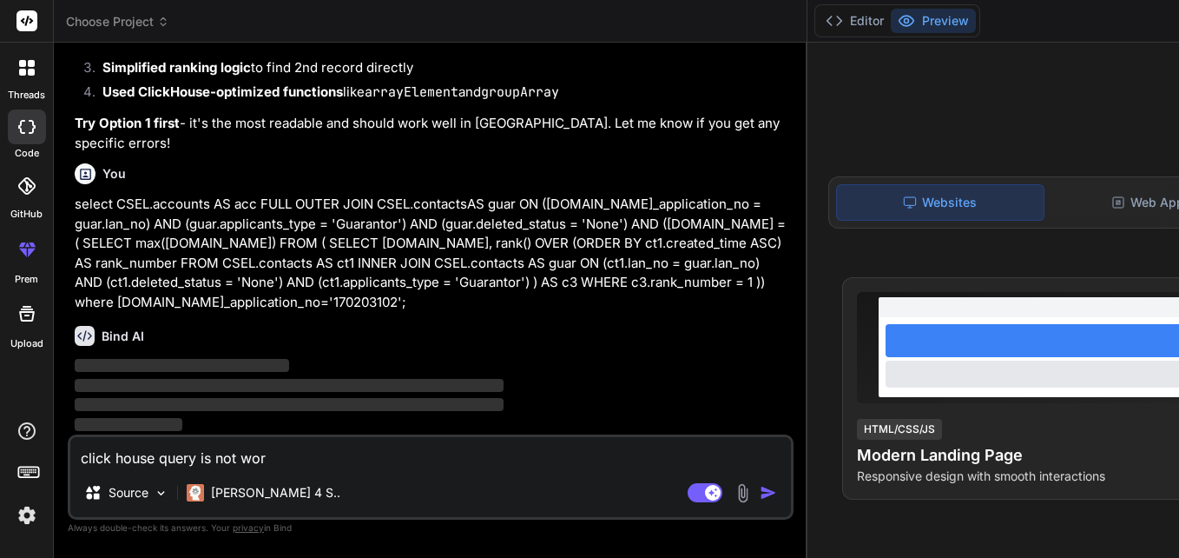
type textarea "x"
type textarea "click house query is not work"
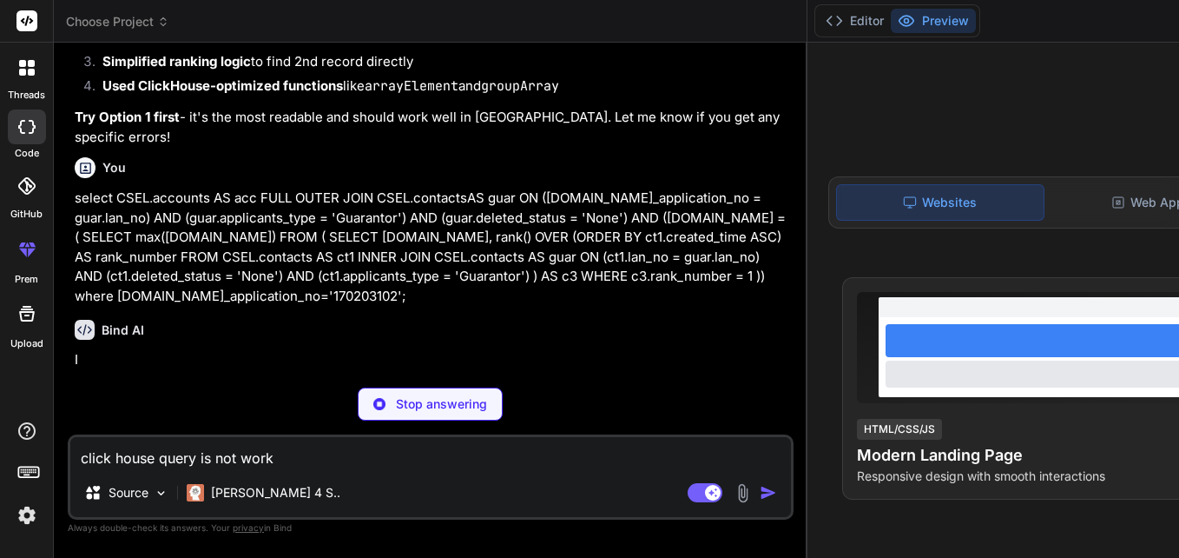
type textarea "x"
type textarea "click house query is not worki"
type textarea "x"
type textarea "click house query is not workin"
type textarea "x"
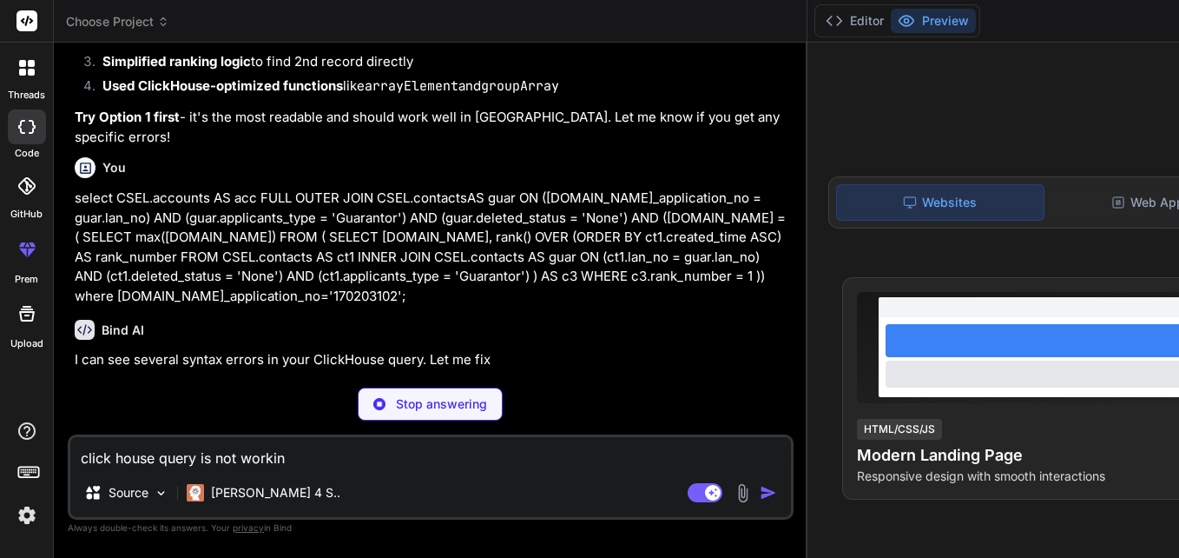
type textarea "click house query is not working"
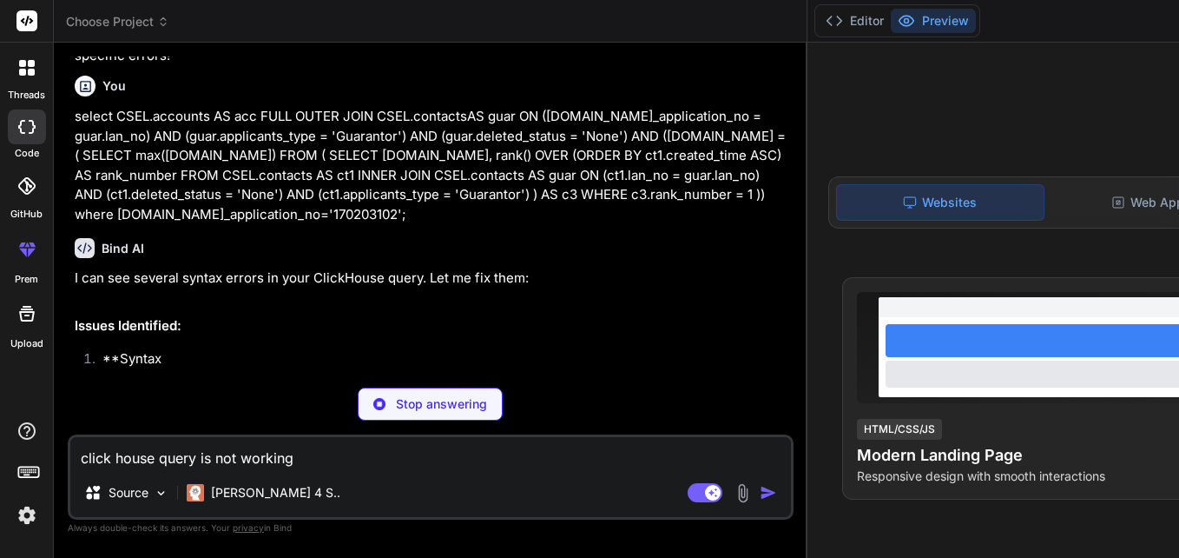
type textarea "x"
type textarea "click house query is not working"
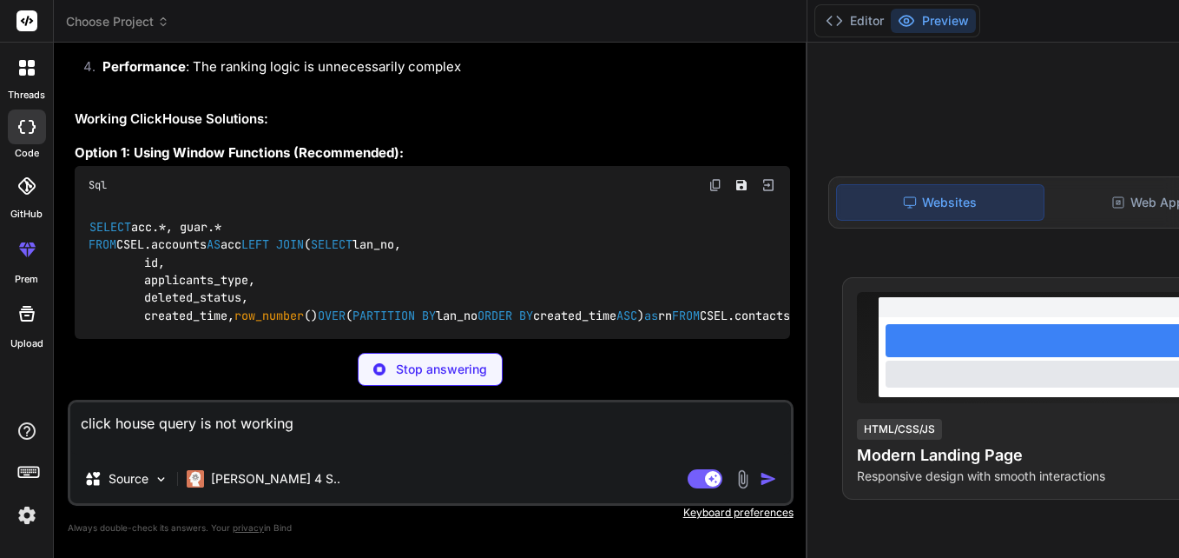
type textarea "x"
type textarea "click house query is not working"
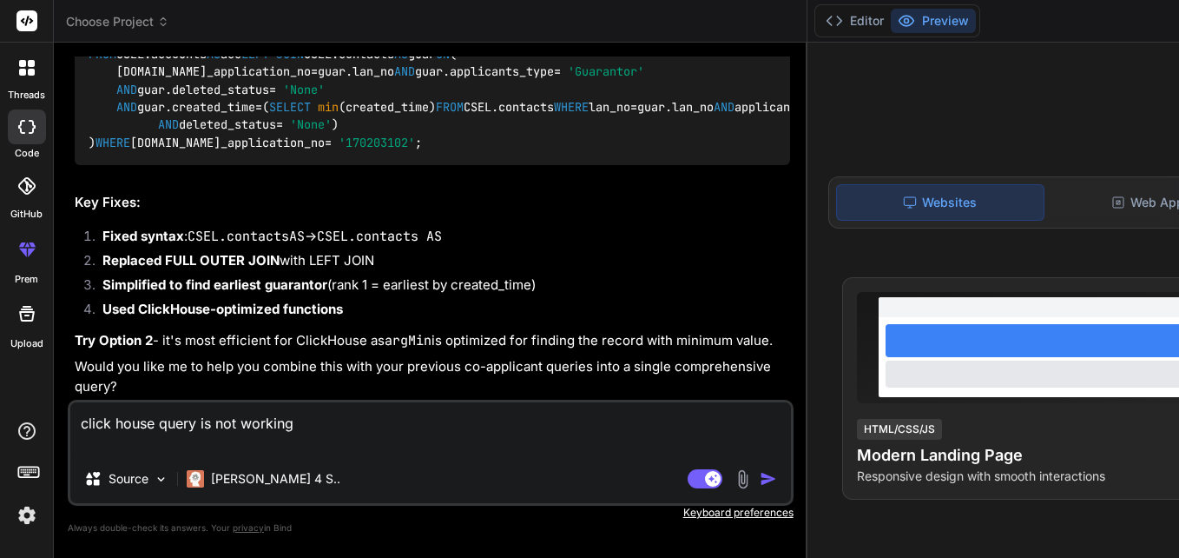
type textarea "x"
